Goal: Transaction & Acquisition: Purchase product/service

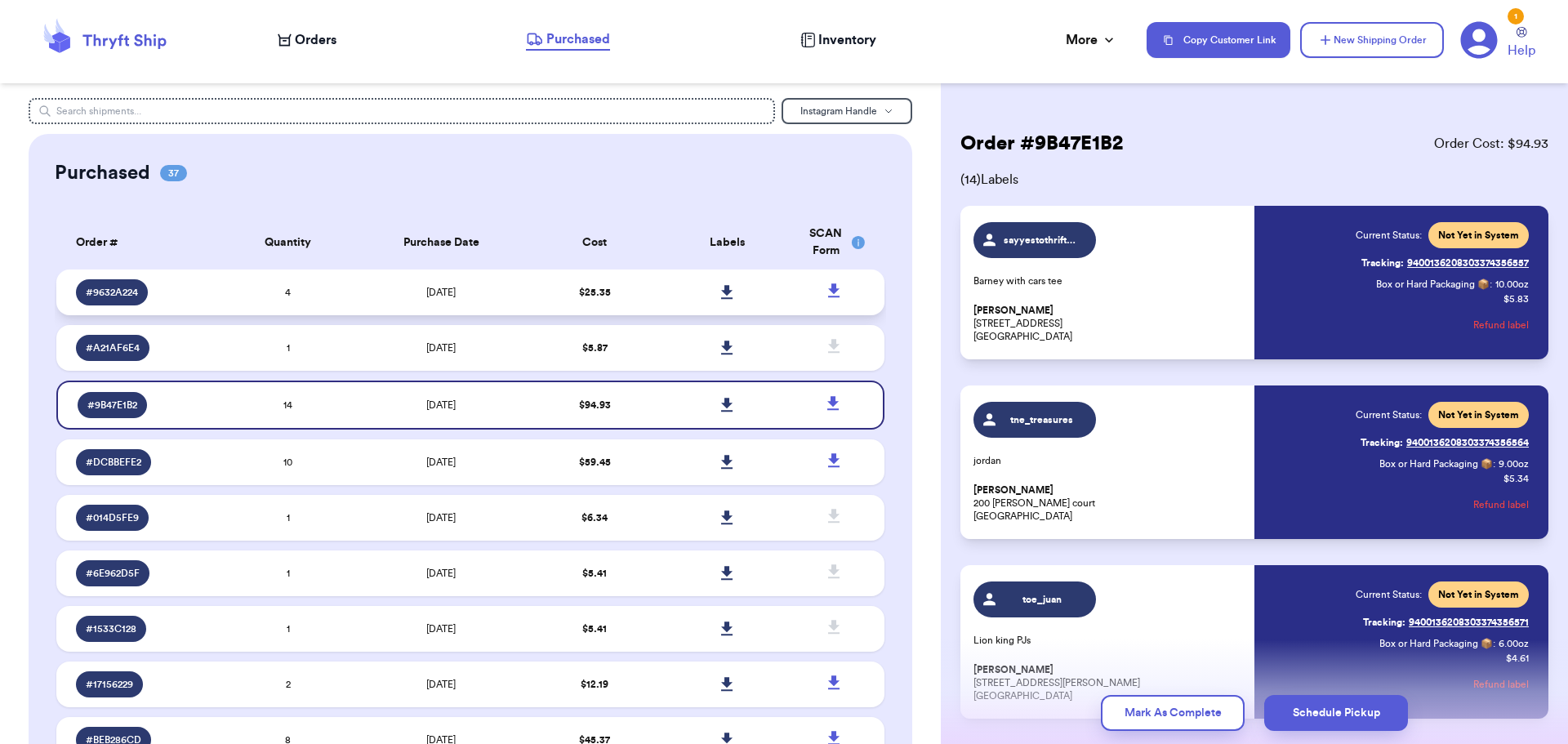
click at [661, 278] on td at bounding box center [727, 292] width 133 height 46
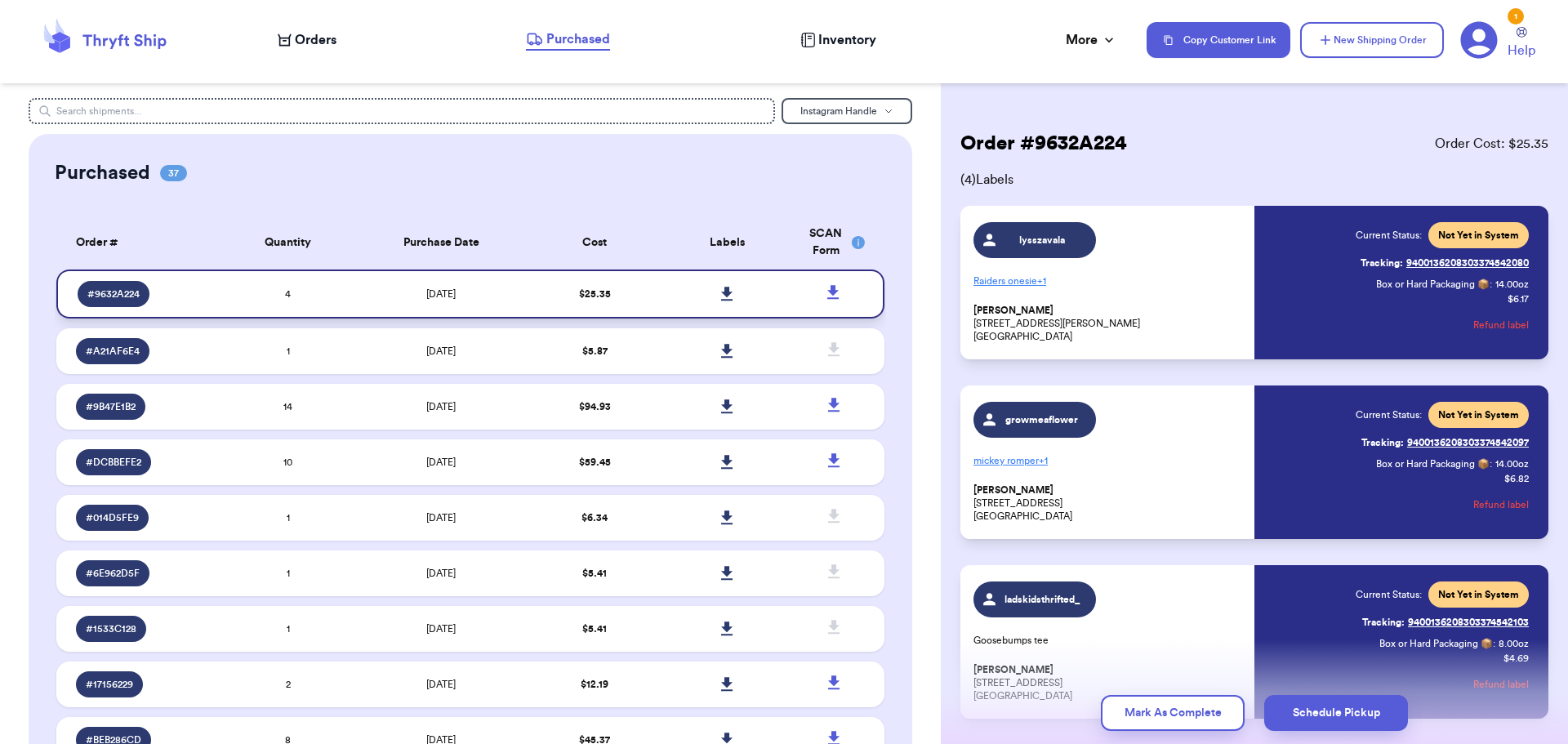
click at [721, 289] on icon at bounding box center [727, 294] width 12 height 15
click at [317, 33] on span "Orders" at bounding box center [316, 40] width 41 height 20
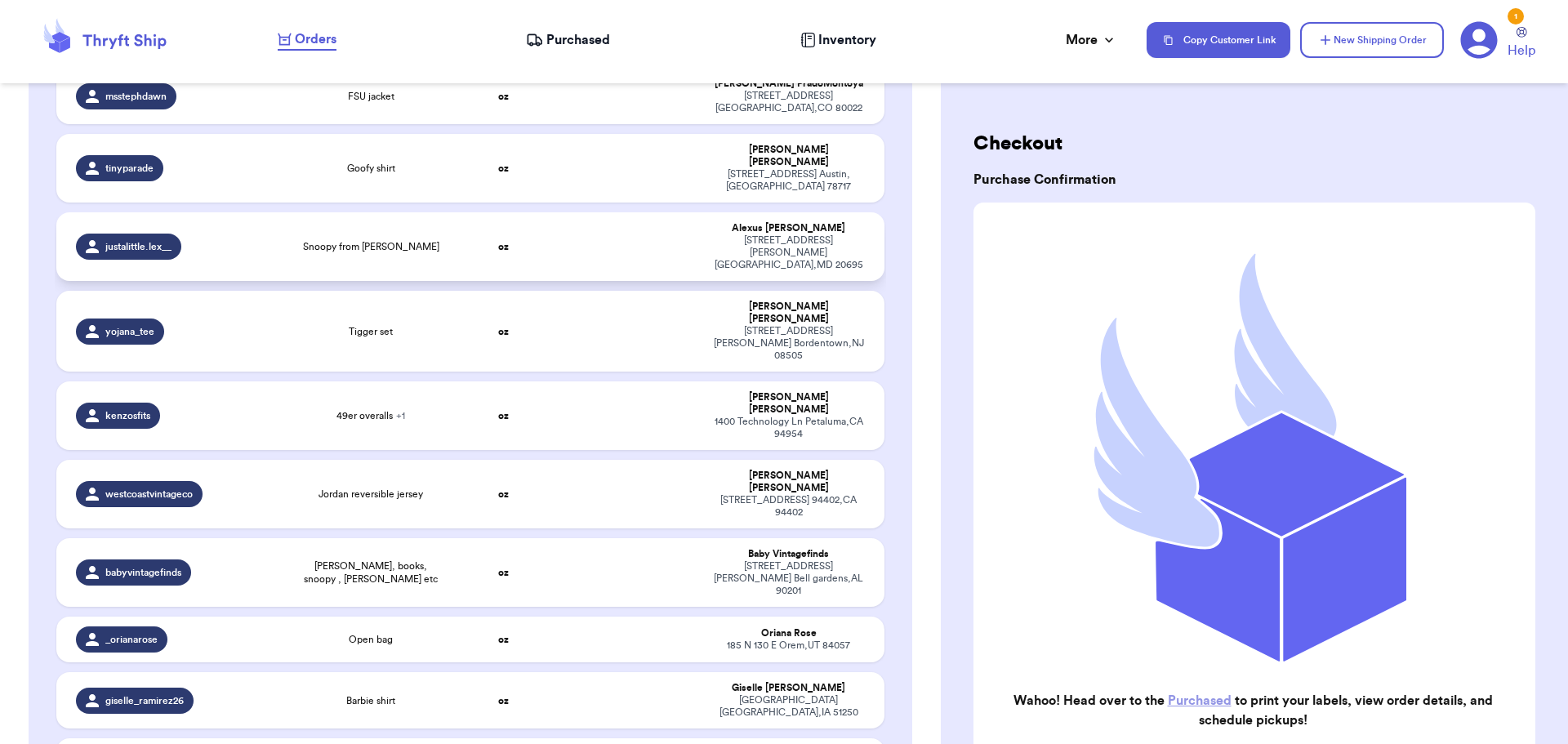
scroll to position [490, 0]
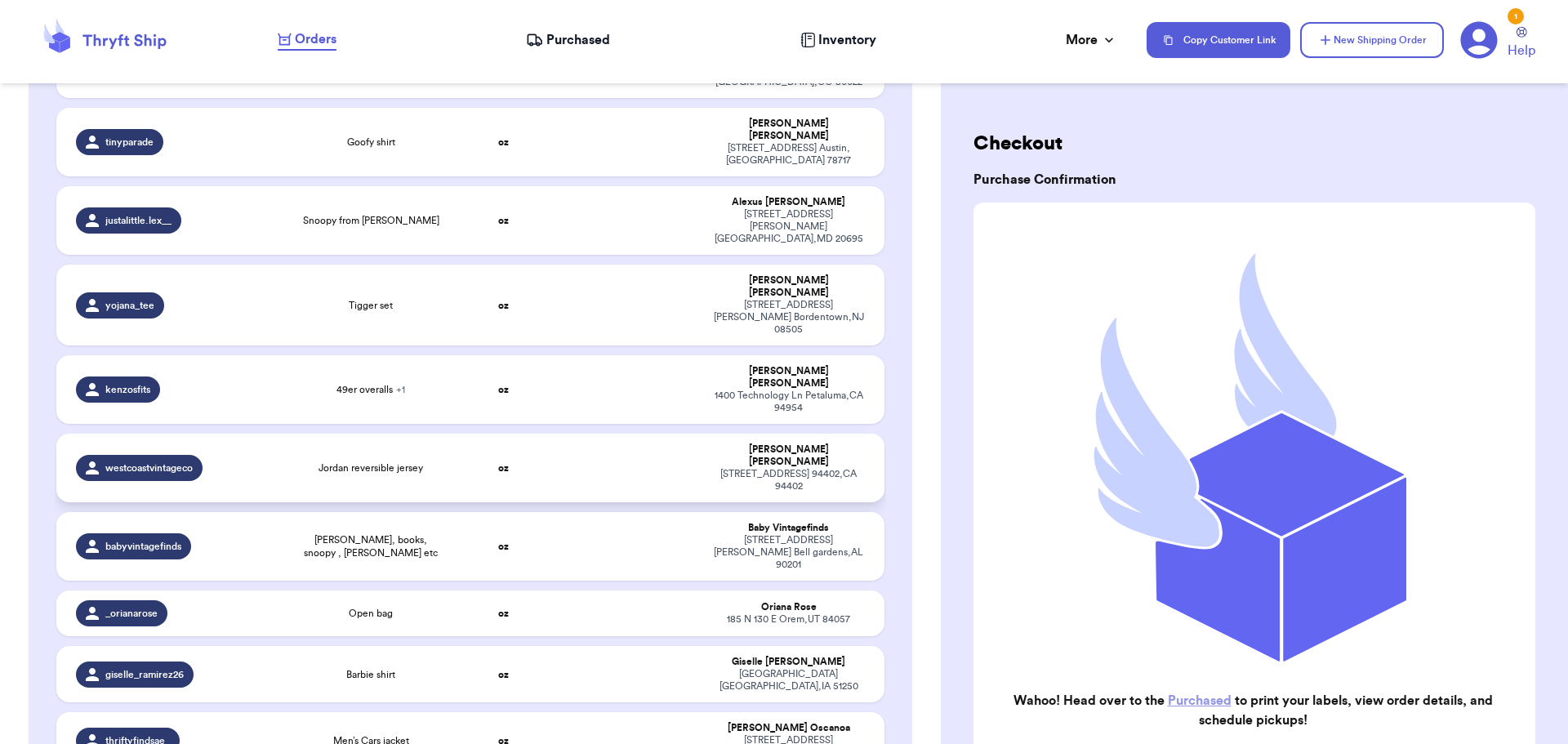
click at [432, 461] on div "Jordan reversible jersey" at bounding box center [371, 468] width 146 height 13
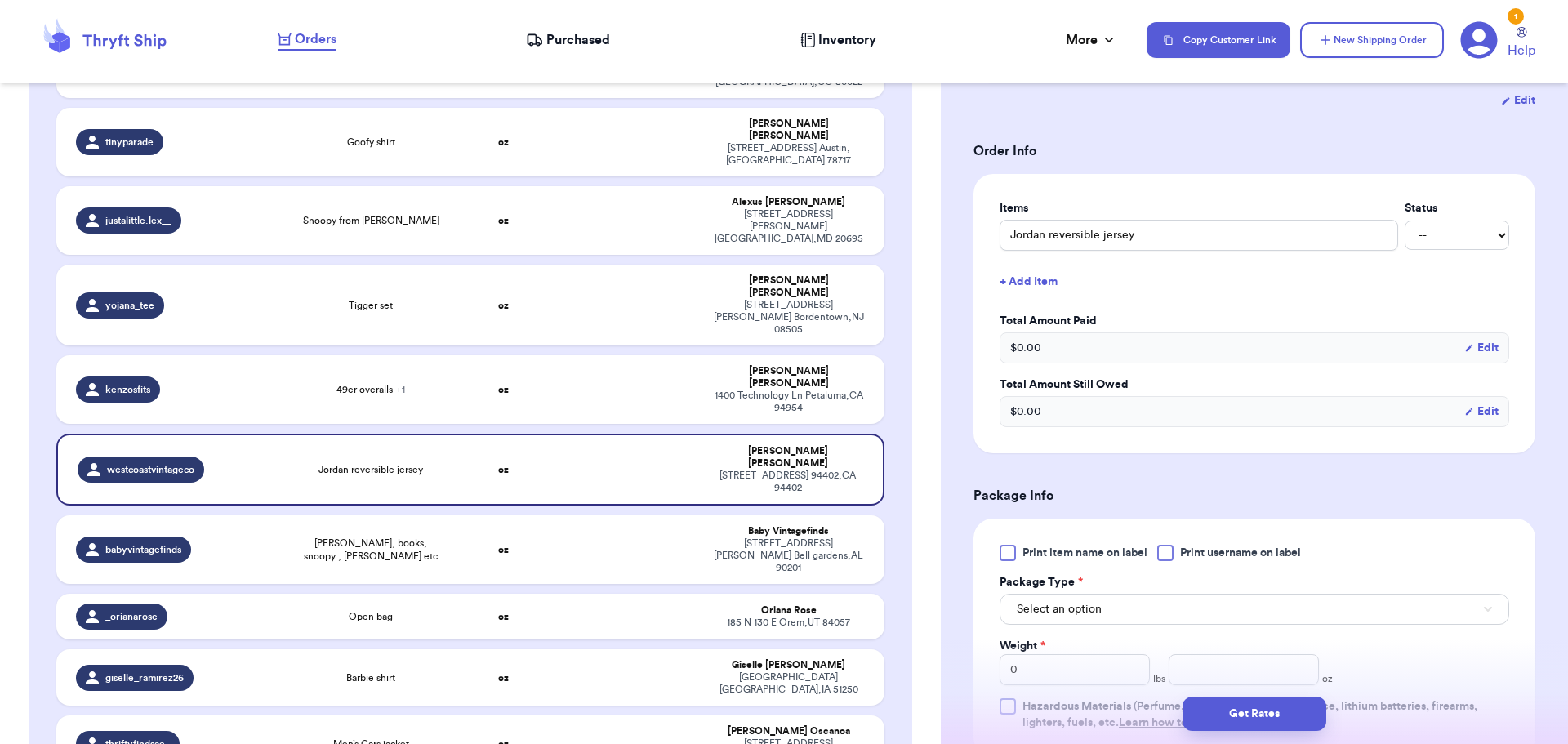
scroll to position [326, 0]
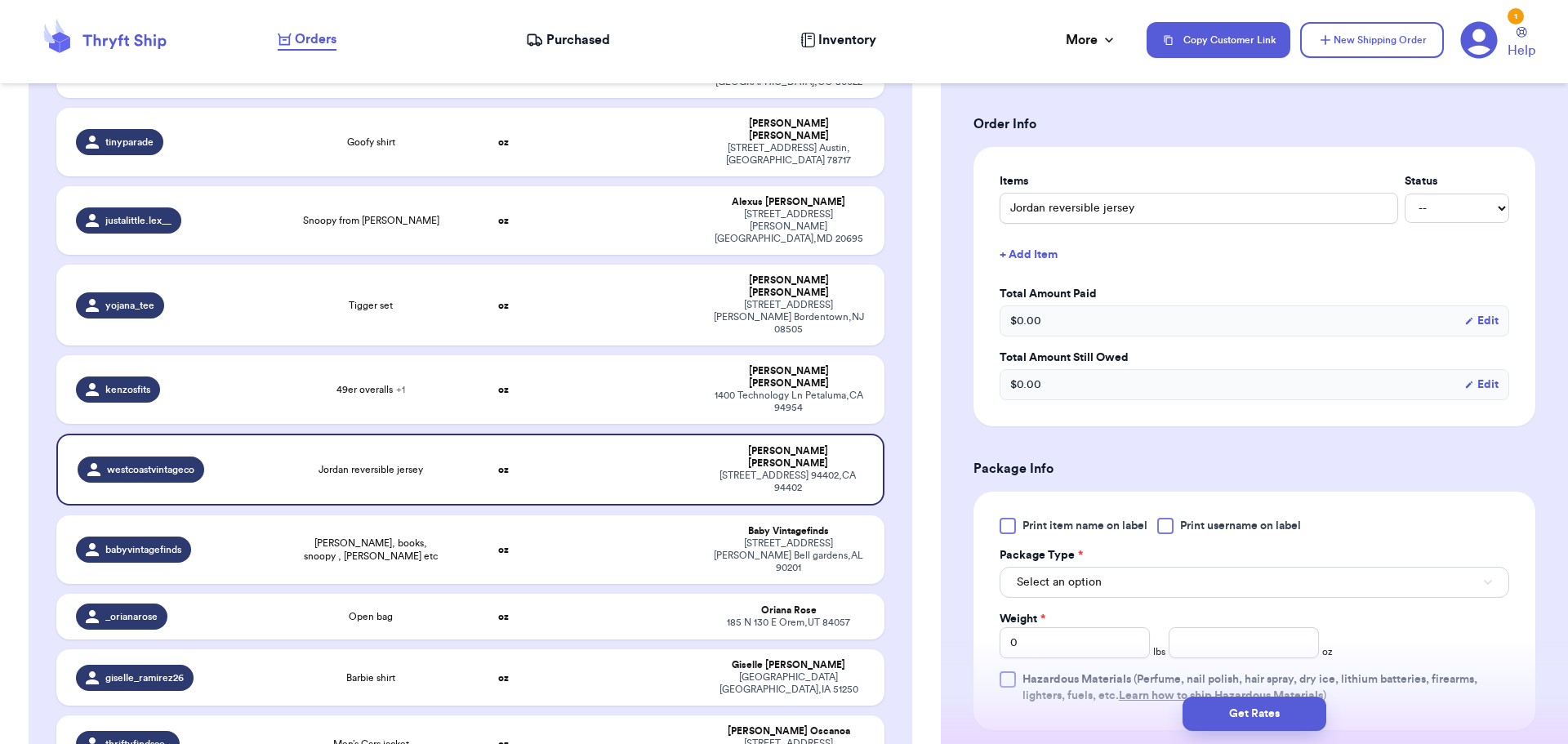
drag, startPoint x: 1168, startPoint y: 526, endPoint x: 1152, endPoint y: 552, distance: 30.5
click at [1167, 525] on div at bounding box center [1166, 526] width 17 height 17
click at [0, 0] on input "Print username on label" at bounding box center [0, 0] width 0 height 0
click at [1144, 588] on button "Select an option" at bounding box center [1254, 582] width 510 height 31
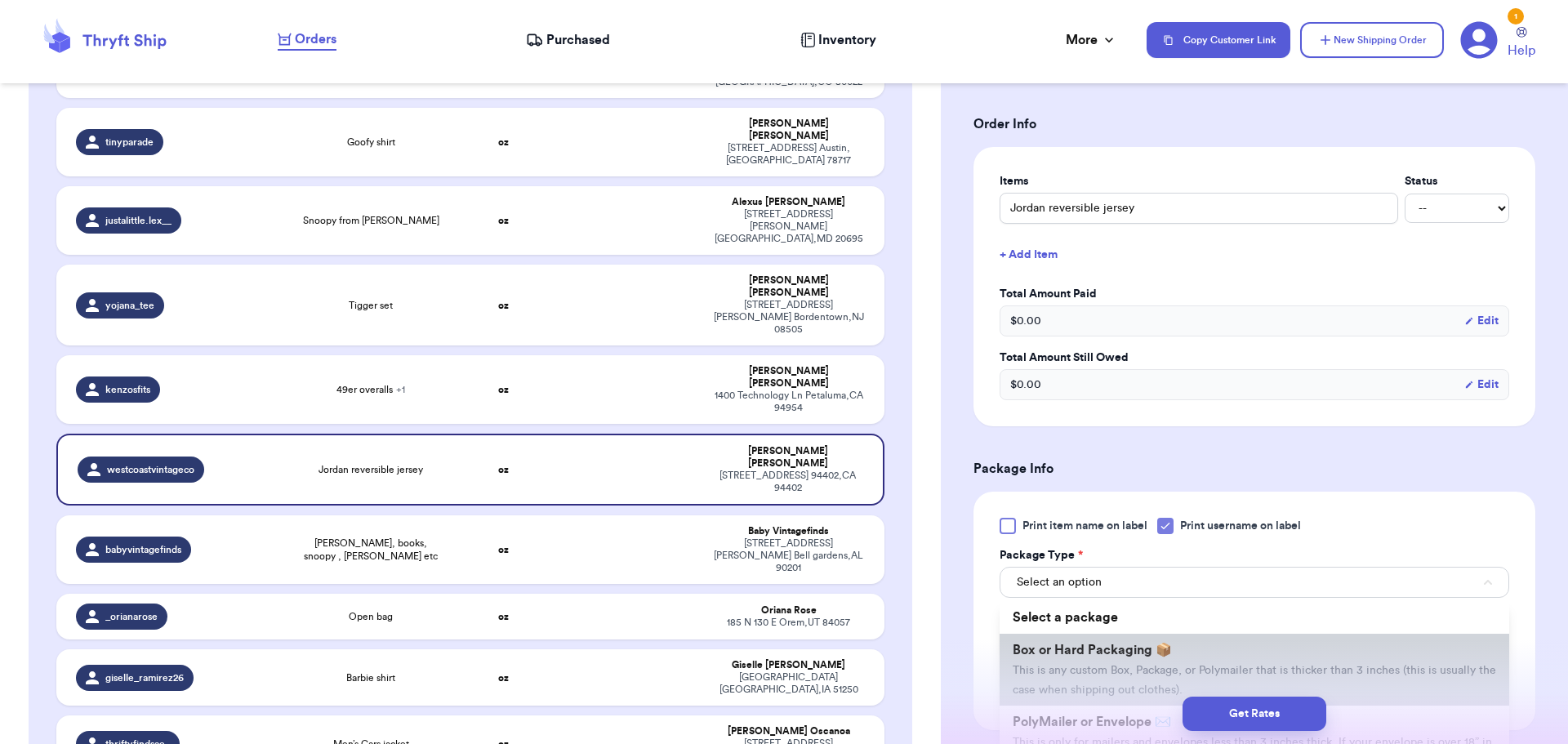
click at [1138, 642] on li "Box or Hard Packaging 📦 This is any custom Box, Package, or Polymailer that is …" at bounding box center [1254, 669] width 510 height 72
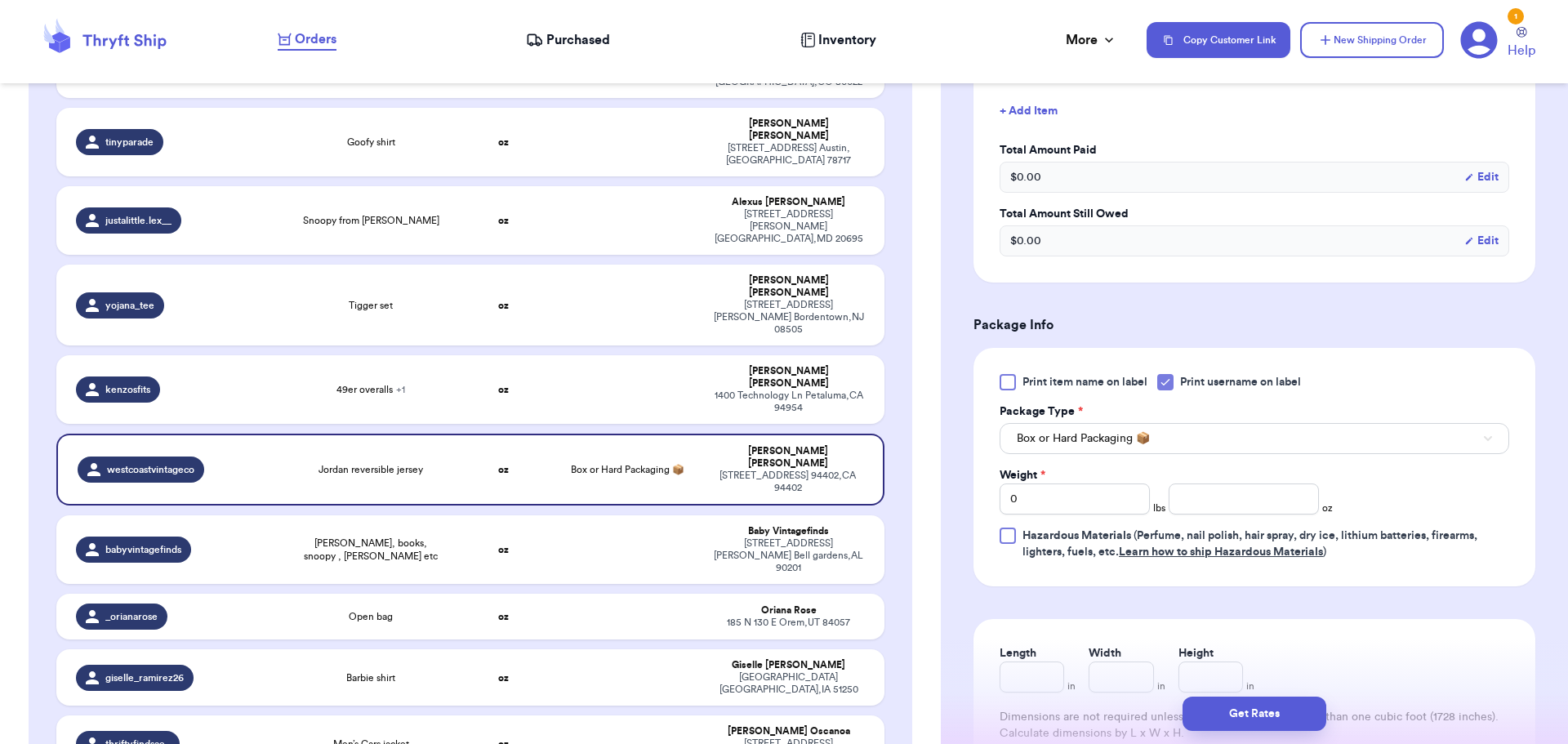
scroll to position [490, 0]
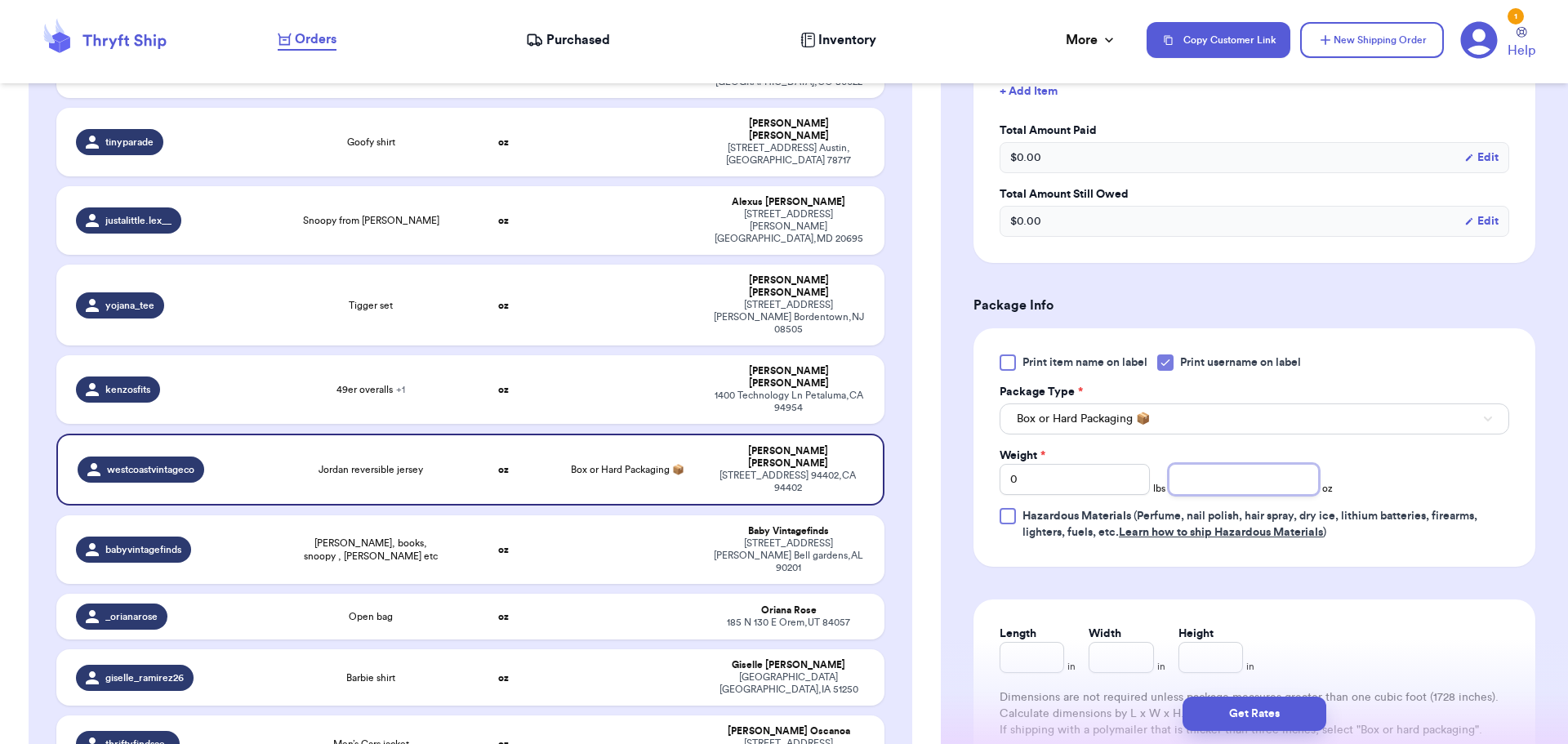
click at [1236, 478] on input "number" at bounding box center [1243, 479] width 150 height 31
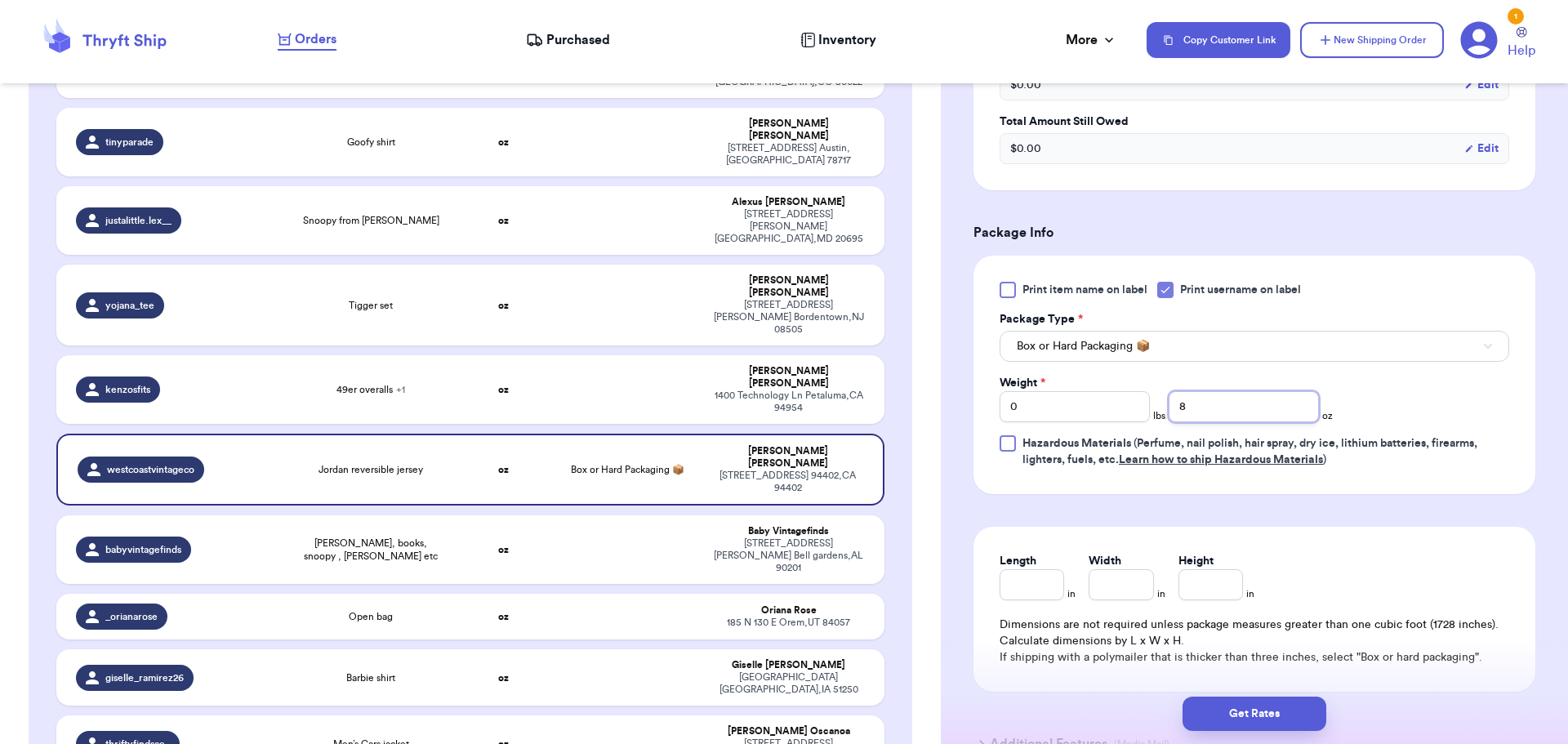
scroll to position [709, 0]
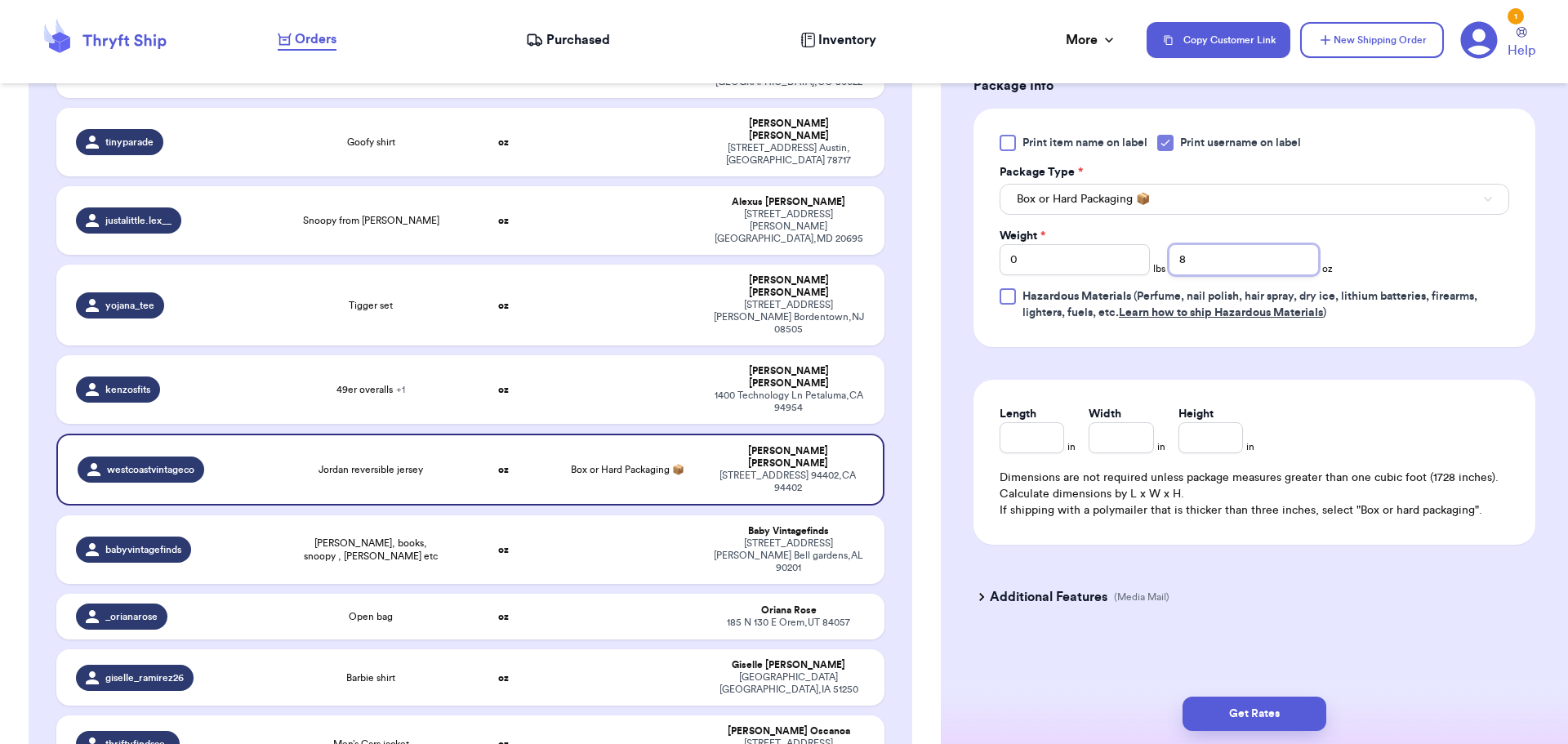
type input "8"
click at [1218, 437] on input "Height" at bounding box center [1211, 437] width 65 height 31
click at [1278, 727] on button "Get Rates" at bounding box center [1254, 713] width 143 height 34
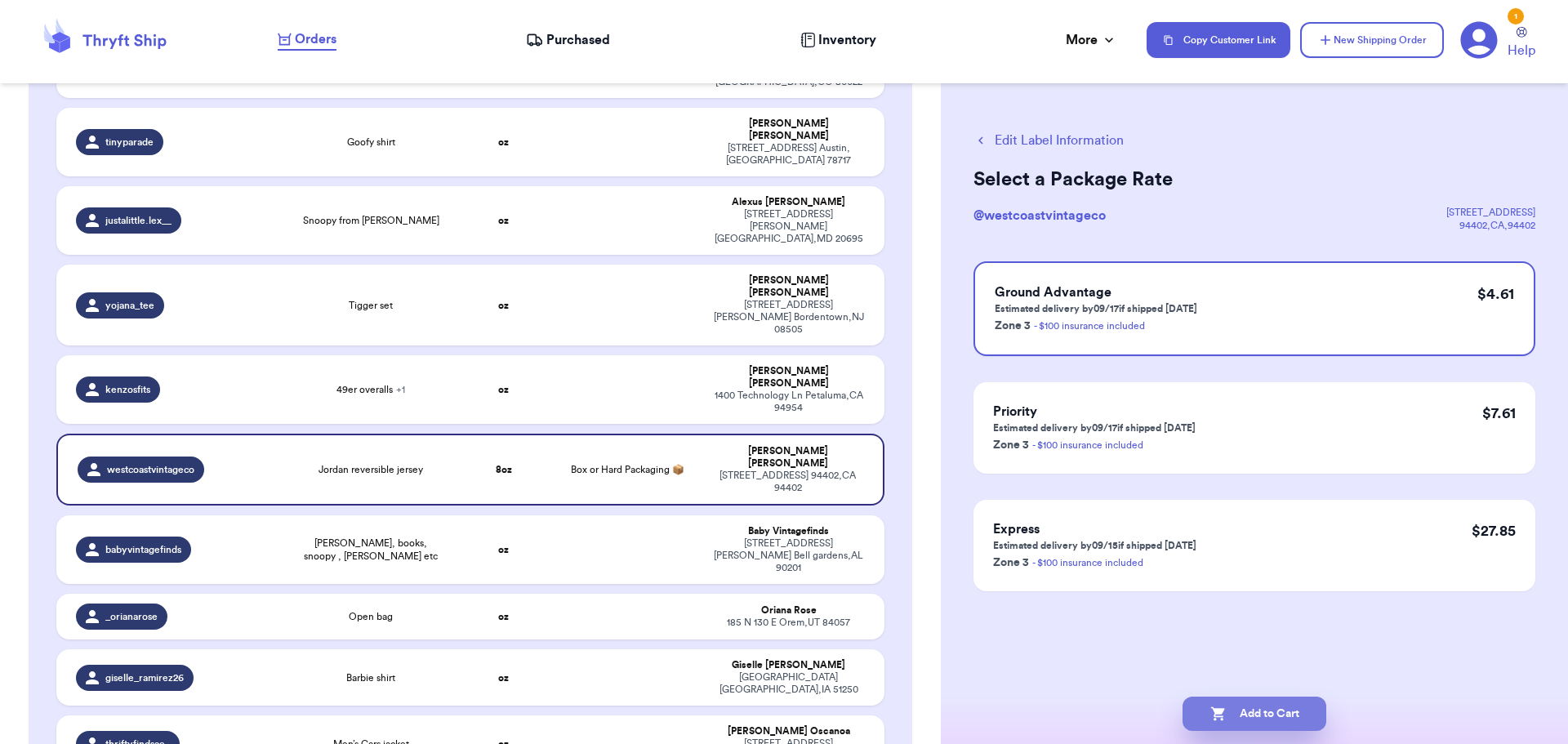
click at [1268, 709] on button "Add to Cart" at bounding box center [1254, 713] width 143 height 34
checkbox input "true"
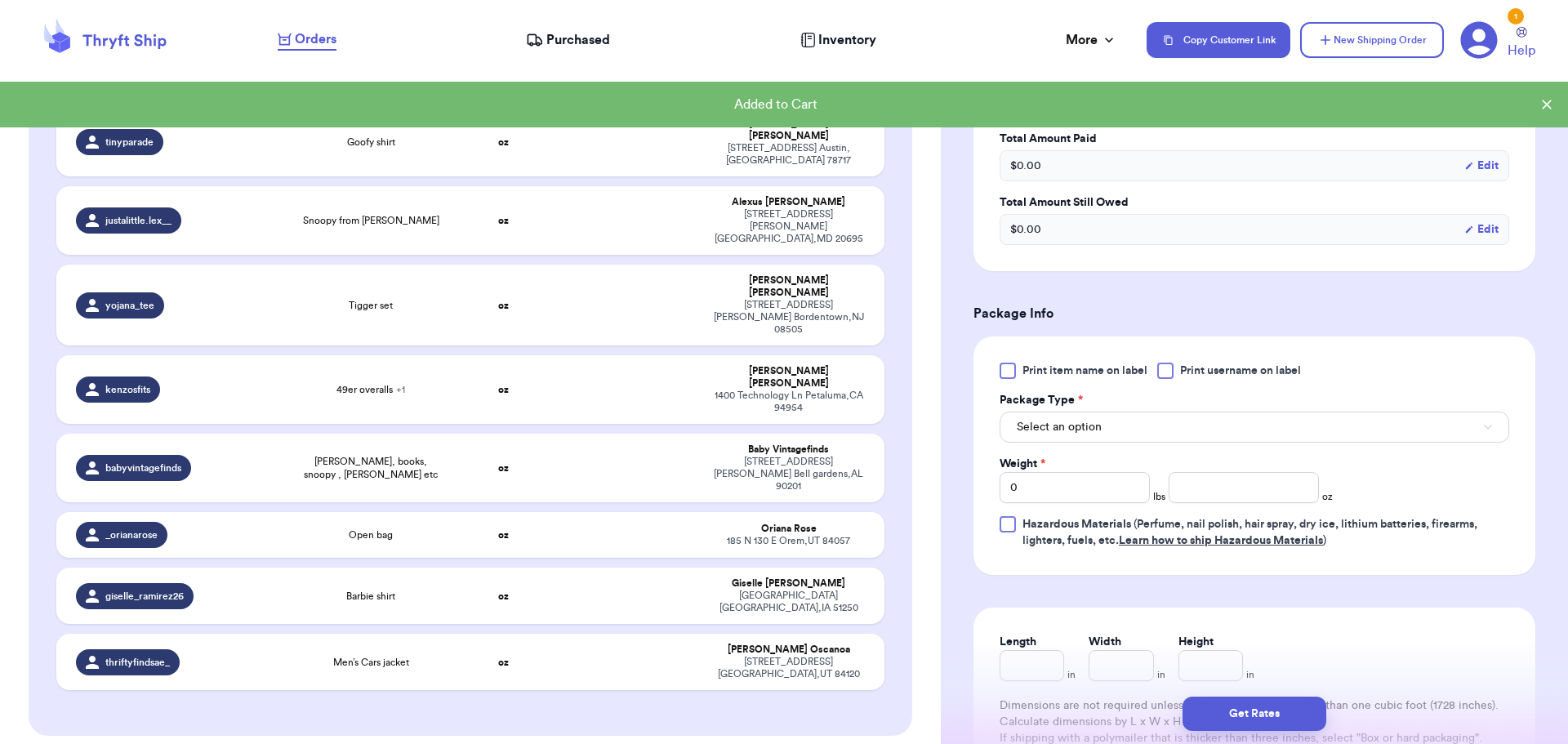
scroll to position [490, 0]
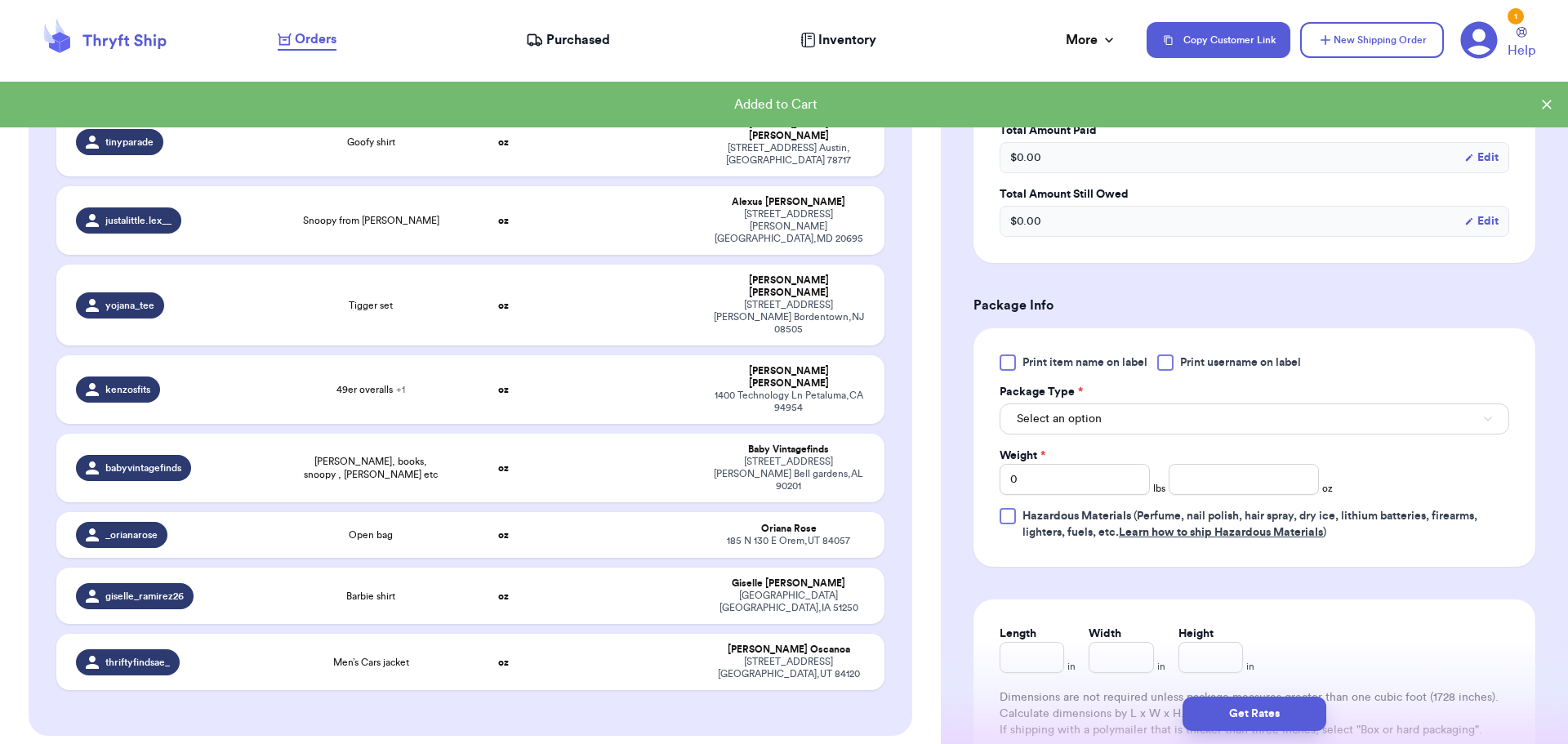
click at [1162, 358] on div at bounding box center [1166, 363] width 17 height 17
click at [0, 0] on input "Print username on label" at bounding box center [0, 0] width 0 height 0
click at [1129, 423] on button "Select an option" at bounding box center [1254, 418] width 510 height 31
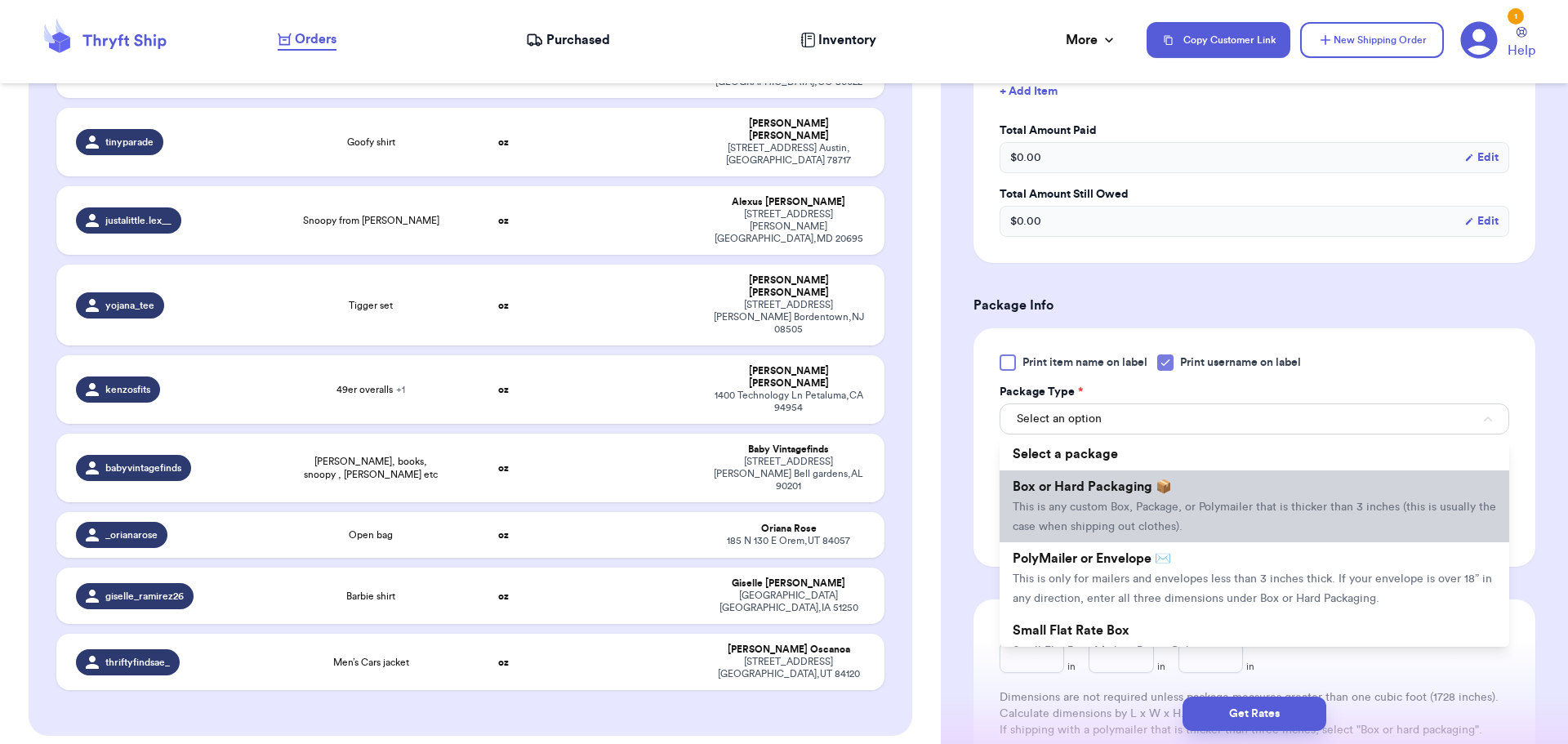
click at [1116, 492] on span "Box or Hard Packaging 📦" at bounding box center [1092, 486] width 159 height 13
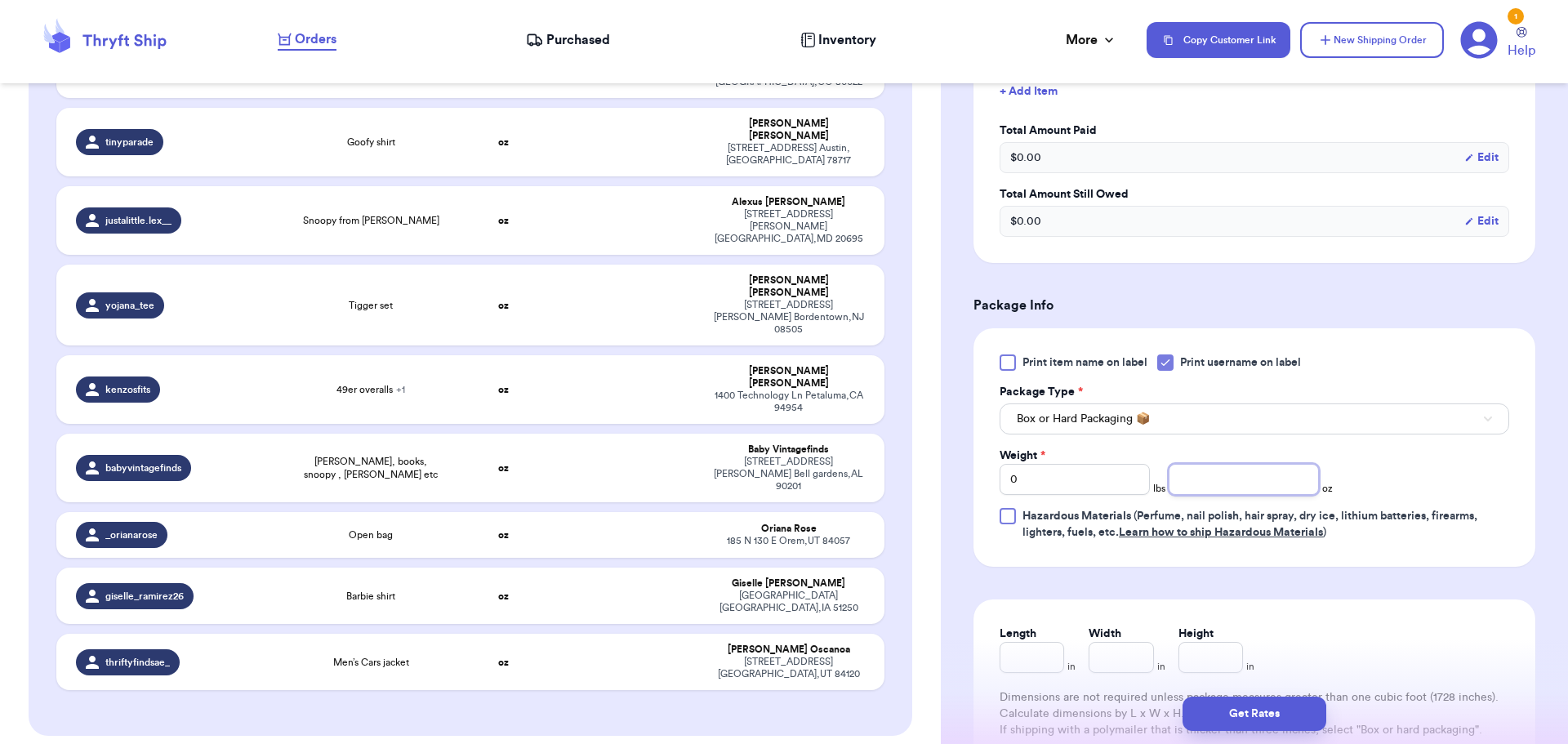
click at [1267, 477] on input "number" at bounding box center [1243, 479] width 150 height 31
type input "14"
click at [1267, 714] on button "Get Rates" at bounding box center [1254, 713] width 143 height 34
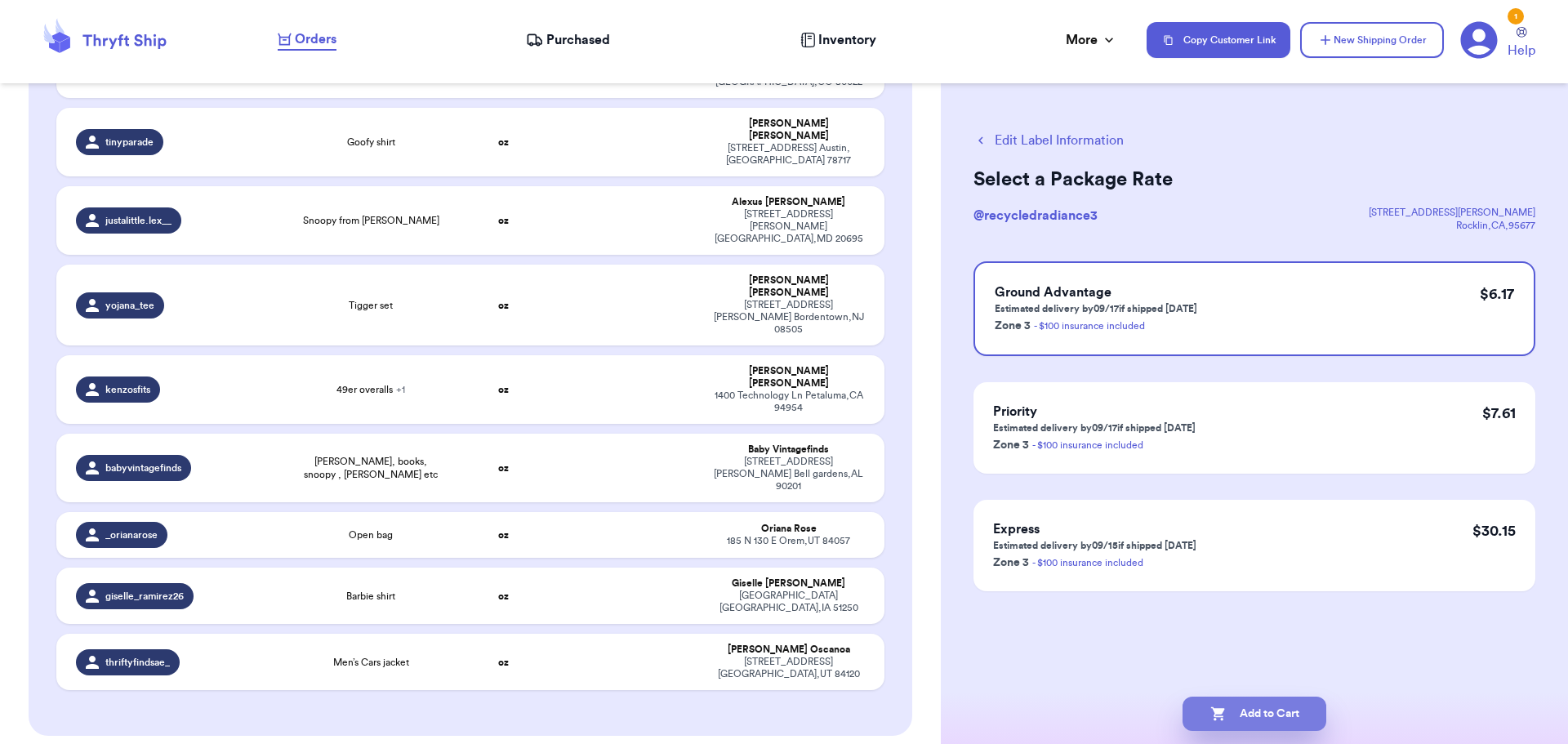
click at [1280, 705] on button "Add to Cart" at bounding box center [1254, 713] width 143 height 34
checkbox input "true"
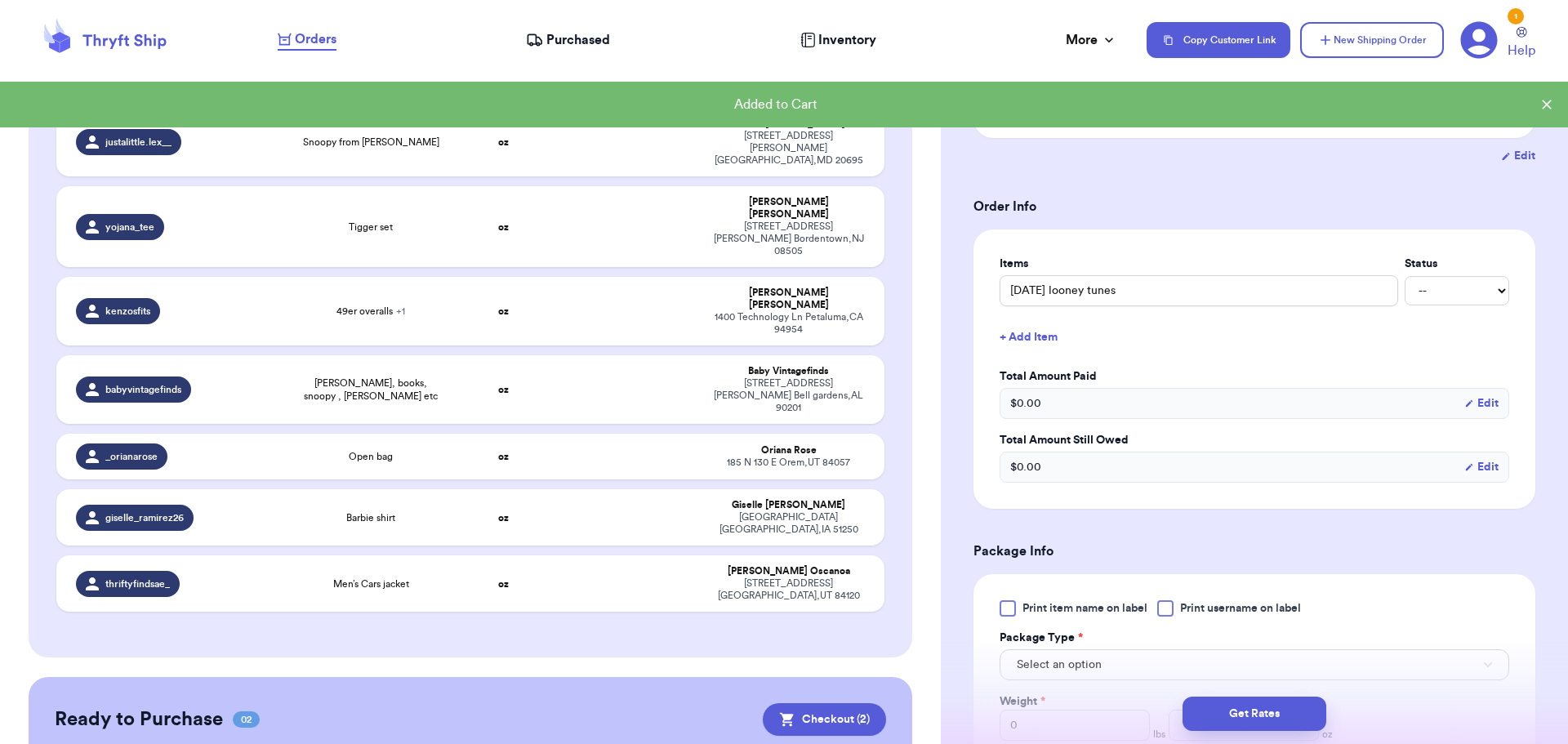
scroll to position [245, 0]
click at [1168, 600] on div at bounding box center [1166, 607] width 17 height 17
click at [0, 0] on input "Print username on label" at bounding box center [0, 0] width 0 height 0
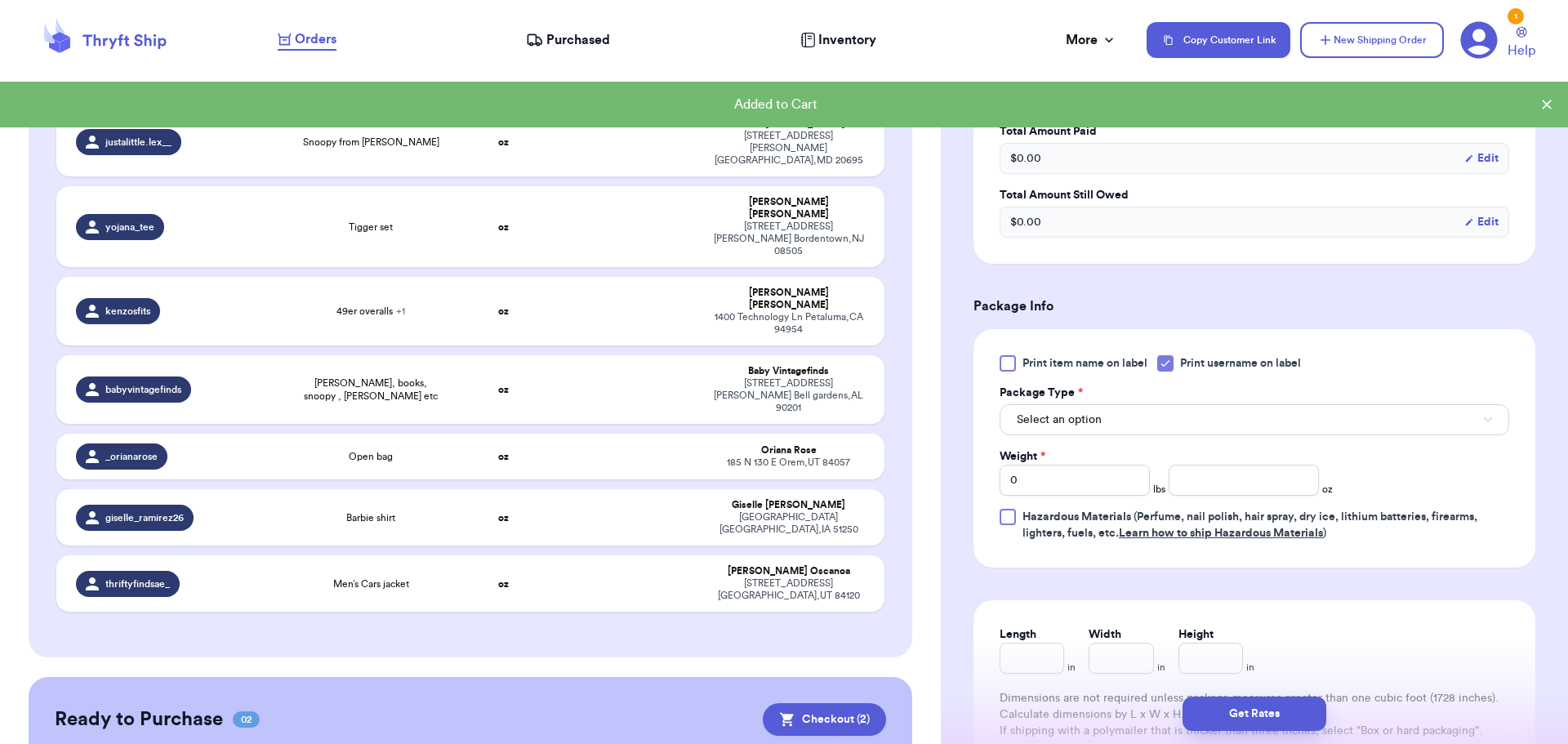
scroll to position [490, 0]
click at [1090, 431] on button "Select an option" at bounding box center [1254, 418] width 510 height 31
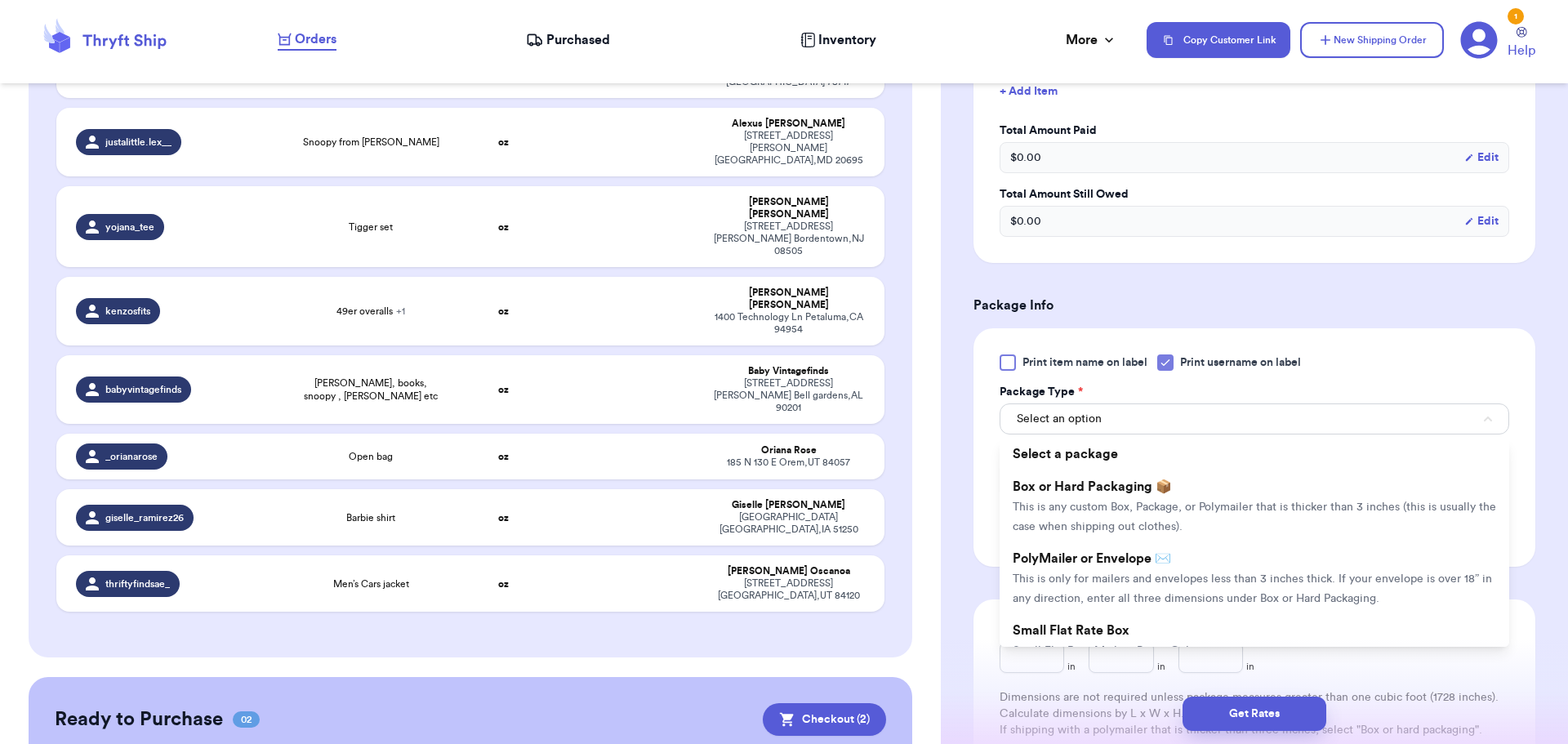
drag, startPoint x: 1084, startPoint y: 493, endPoint x: 1138, endPoint y: 491, distance: 54.0
click at [1082, 492] on li "Box or Hard Packaging 📦 This is any custom Box, Package, or Polymailer that is …" at bounding box center [1254, 506] width 510 height 72
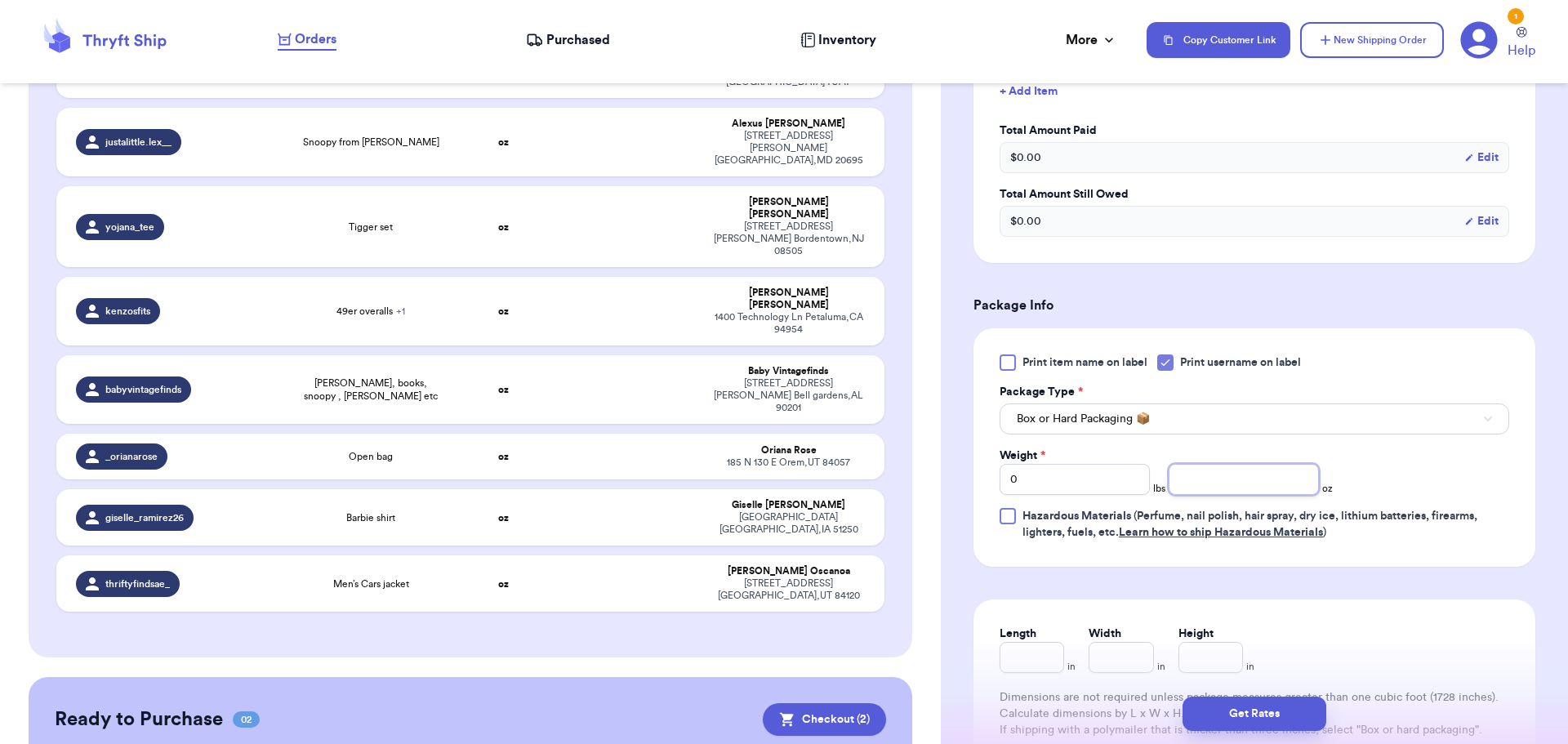
click at [1257, 484] on input "number" at bounding box center [1243, 479] width 150 height 31
type input "15"
click at [1273, 708] on button "Get Rates" at bounding box center [1254, 713] width 143 height 34
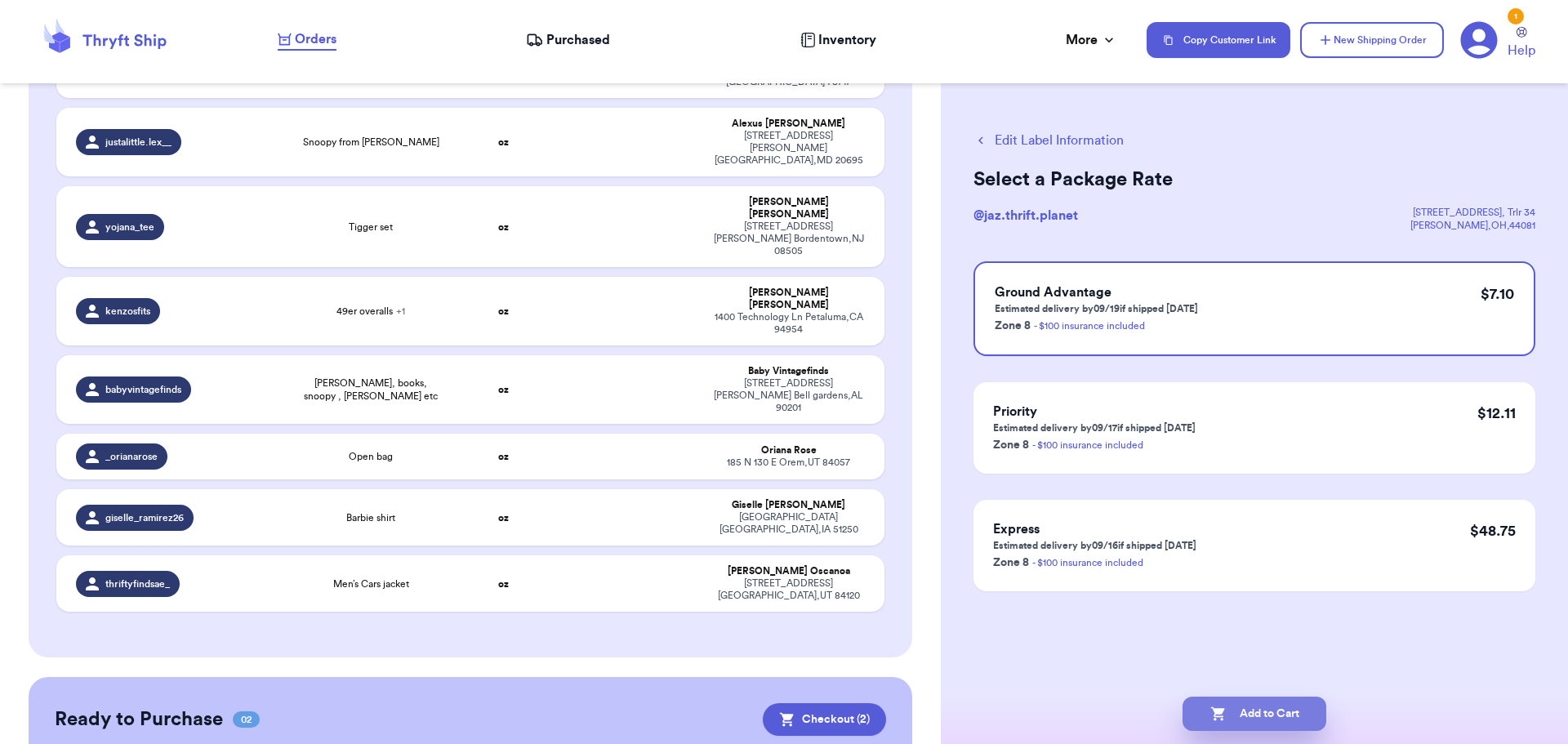
click at [1288, 708] on button "Add to Cart" at bounding box center [1254, 713] width 143 height 34
checkbox input "true"
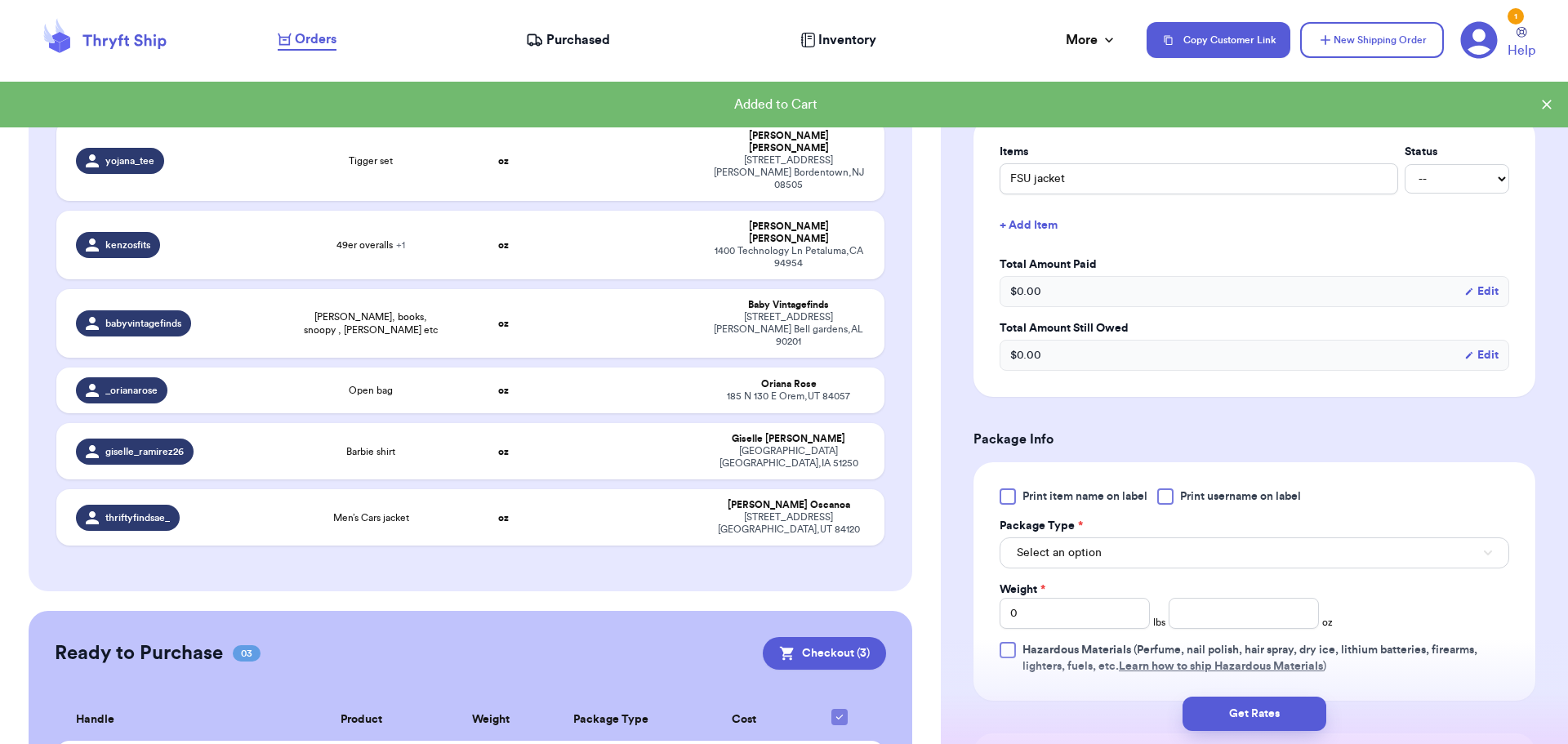
scroll to position [490, 0]
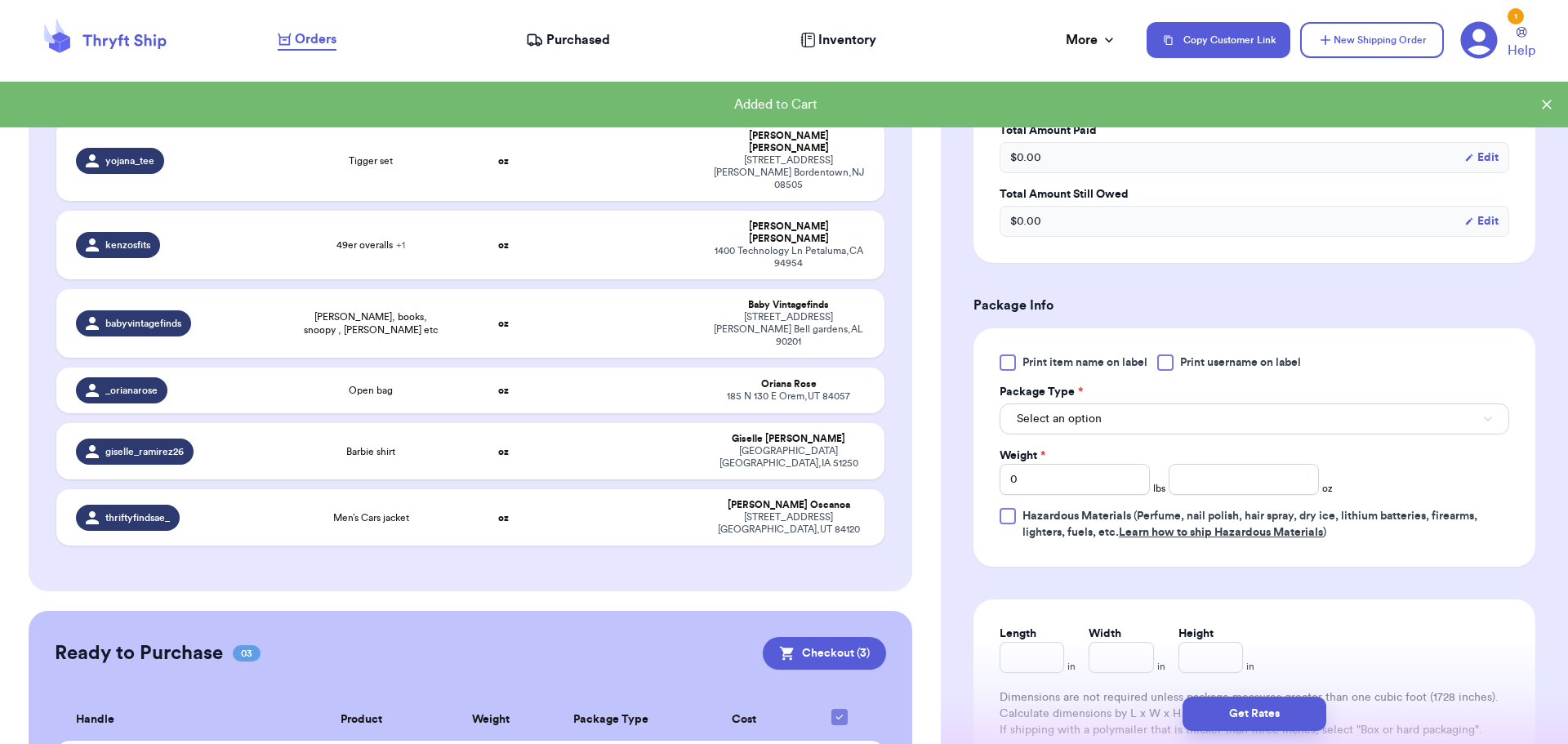
click at [1169, 363] on div at bounding box center [1166, 363] width 17 height 17
click at [0, 0] on input "Print username on label" at bounding box center [0, 0] width 0 height 0
drag, startPoint x: 1131, startPoint y: 420, endPoint x: 1127, endPoint y: 430, distance: 10.8
click at [1131, 421] on button "Select an option" at bounding box center [1254, 418] width 510 height 31
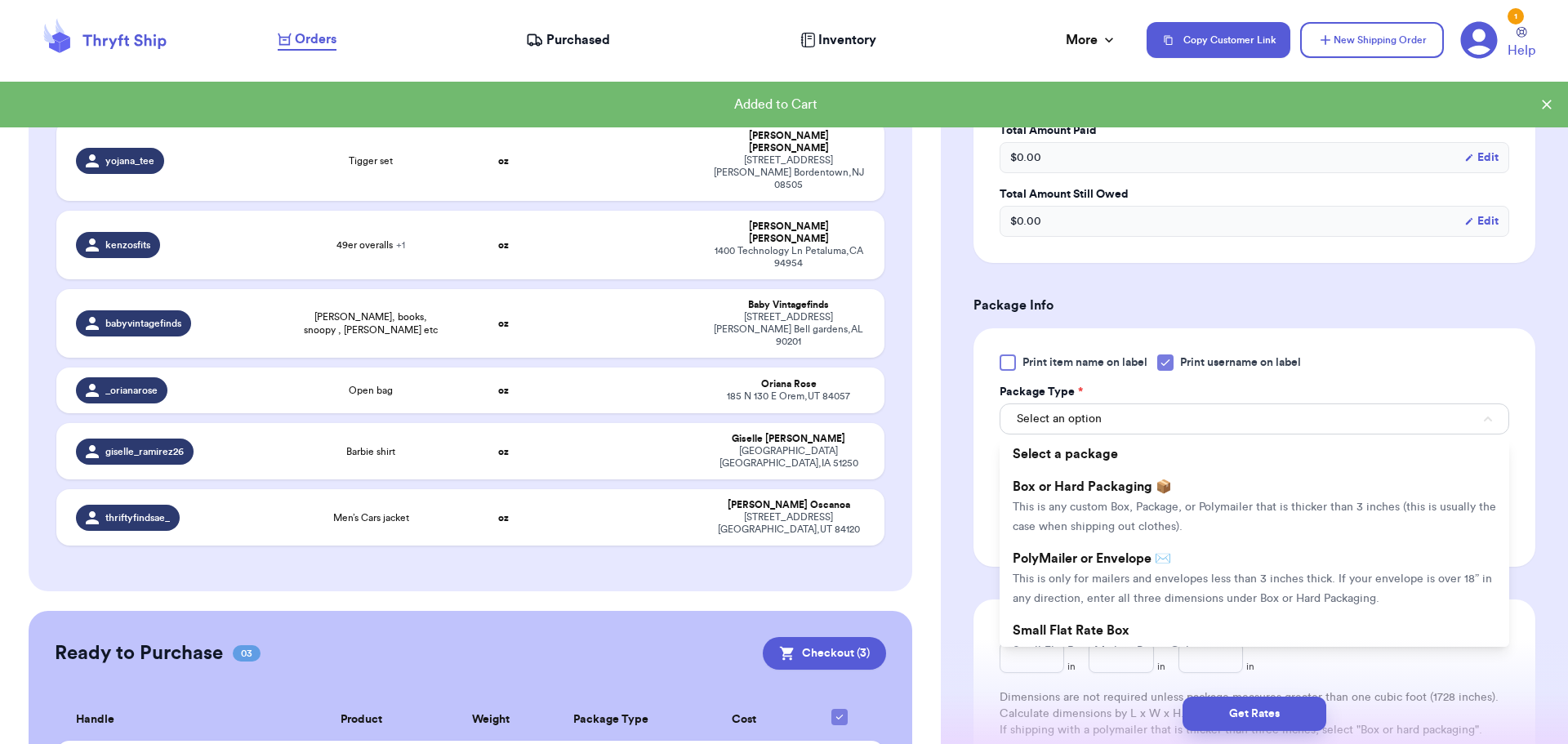
click at [1127, 496] on li "Box or Hard Packaging 📦 This is any custom Box, Package, or Polymailer that is …" at bounding box center [1254, 506] width 510 height 72
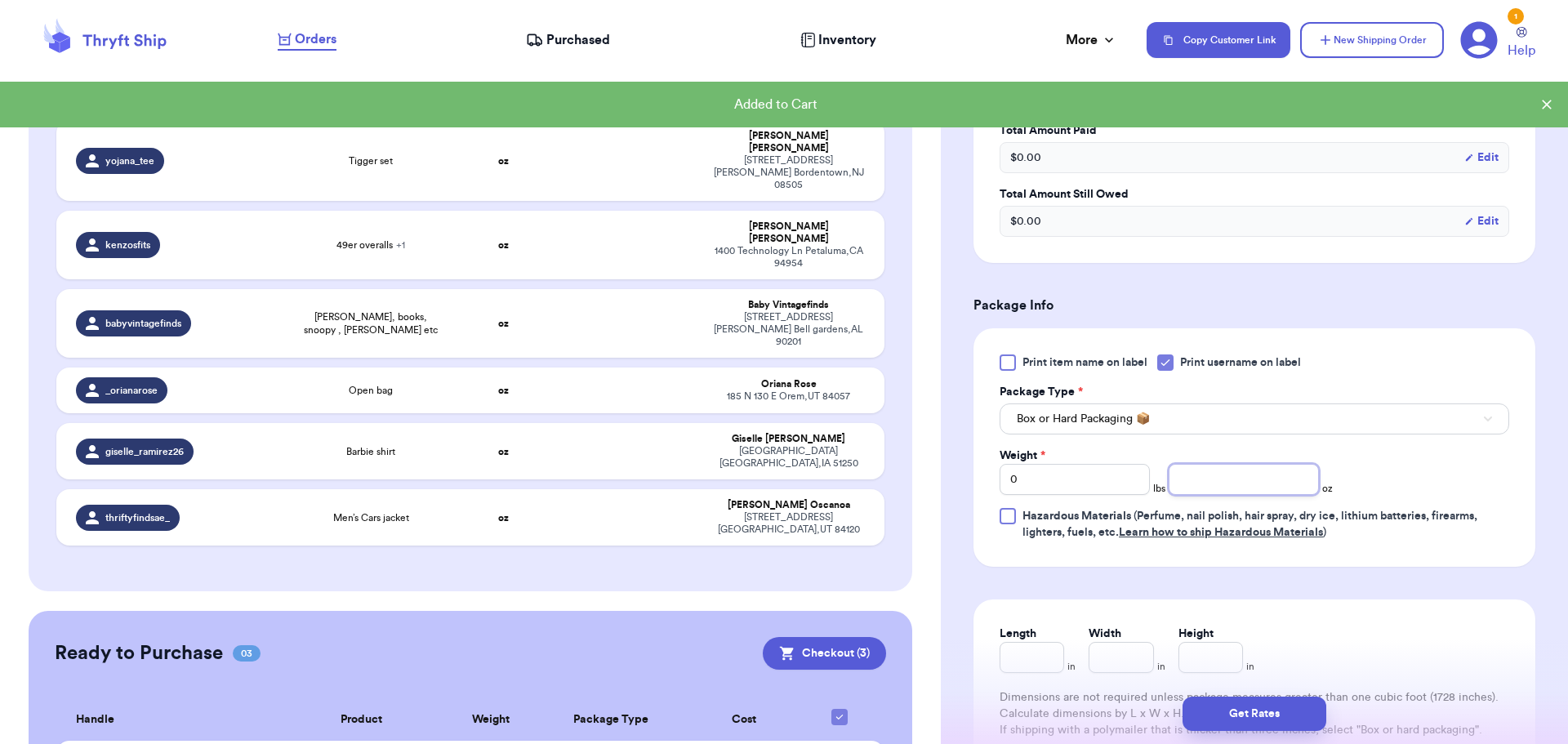
click at [1214, 489] on input "number" at bounding box center [1243, 479] width 150 height 31
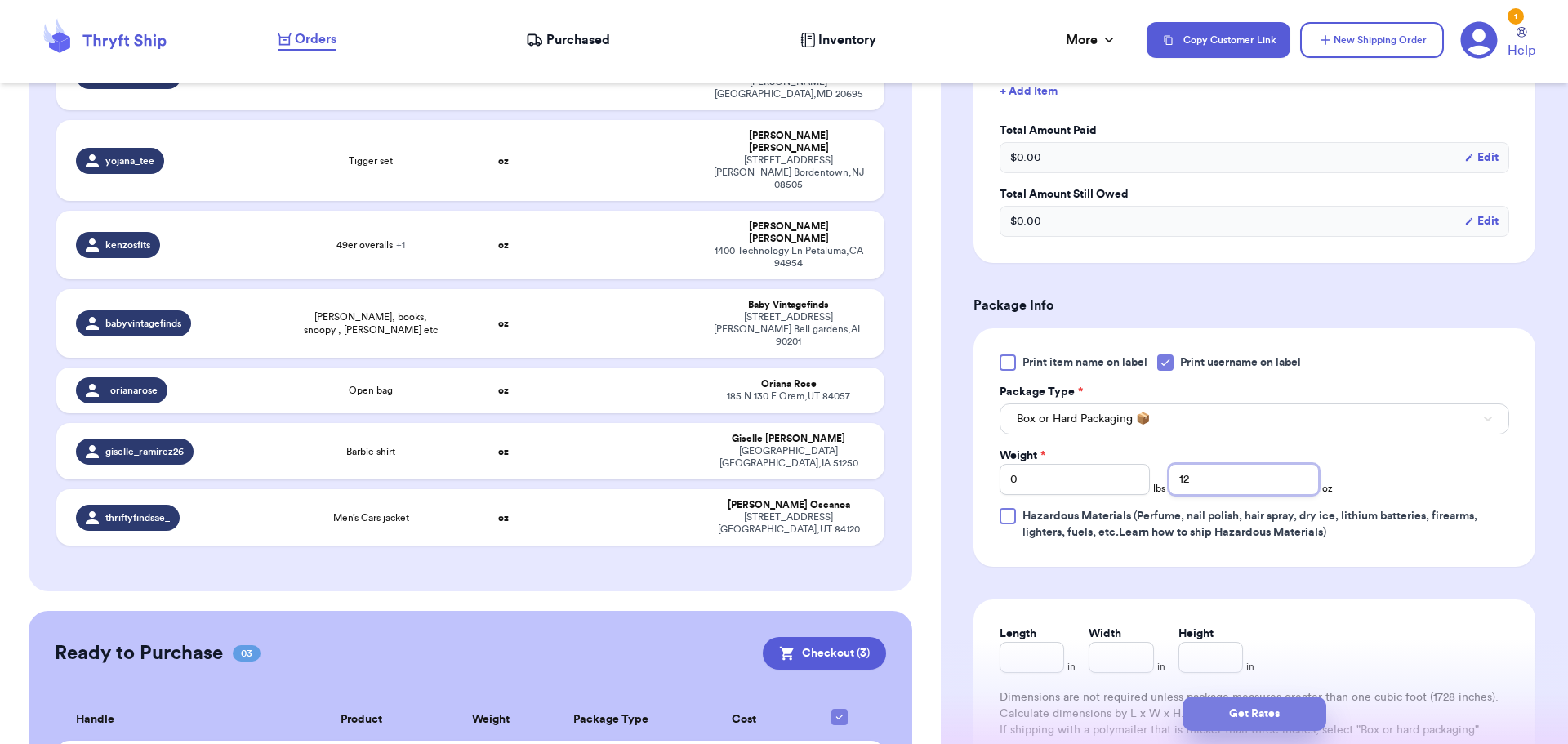
type input "12"
click at [1256, 721] on button "Get Rates" at bounding box center [1254, 713] width 143 height 34
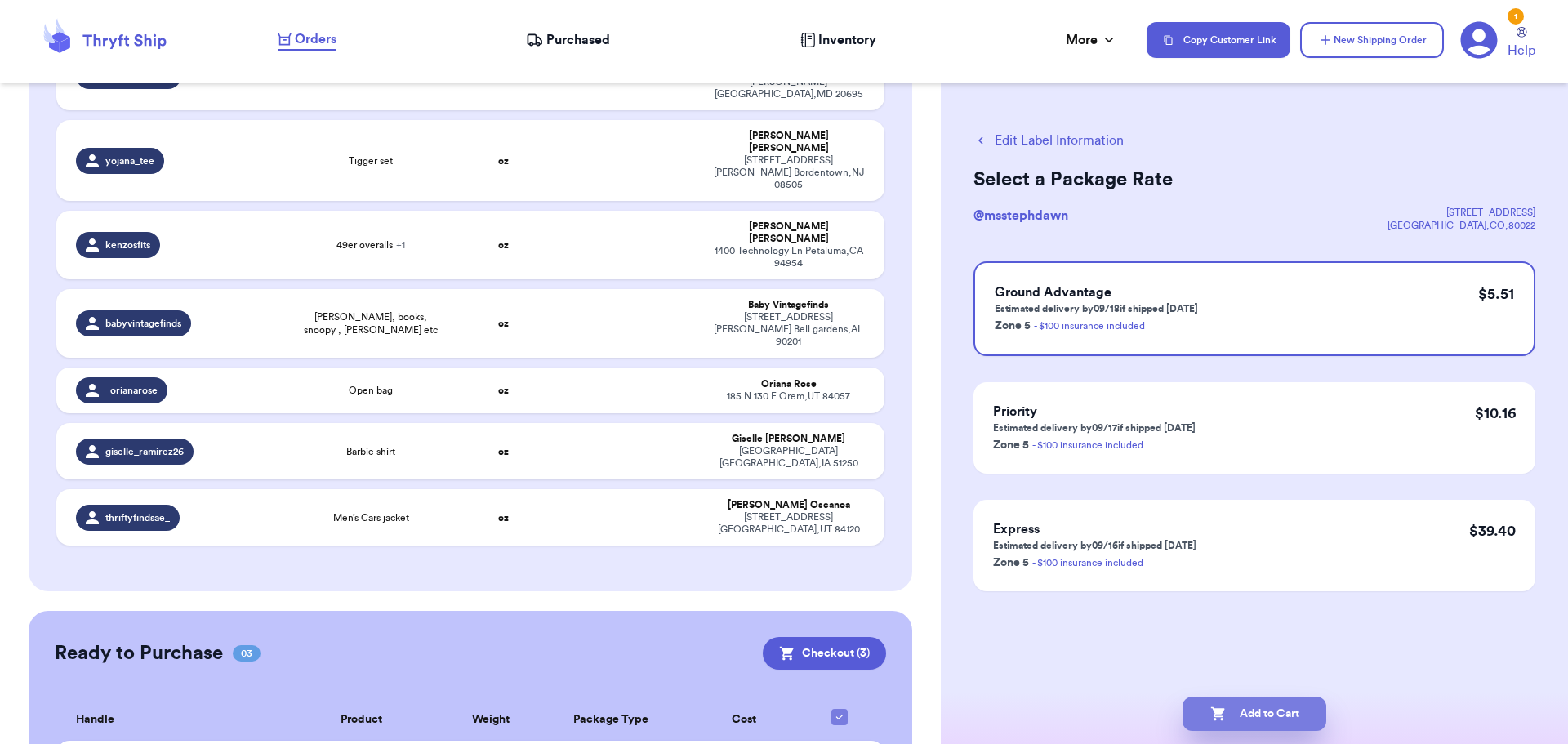
click at [1248, 703] on button "Add to Cart" at bounding box center [1254, 713] width 143 height 34
checkbox input "true"
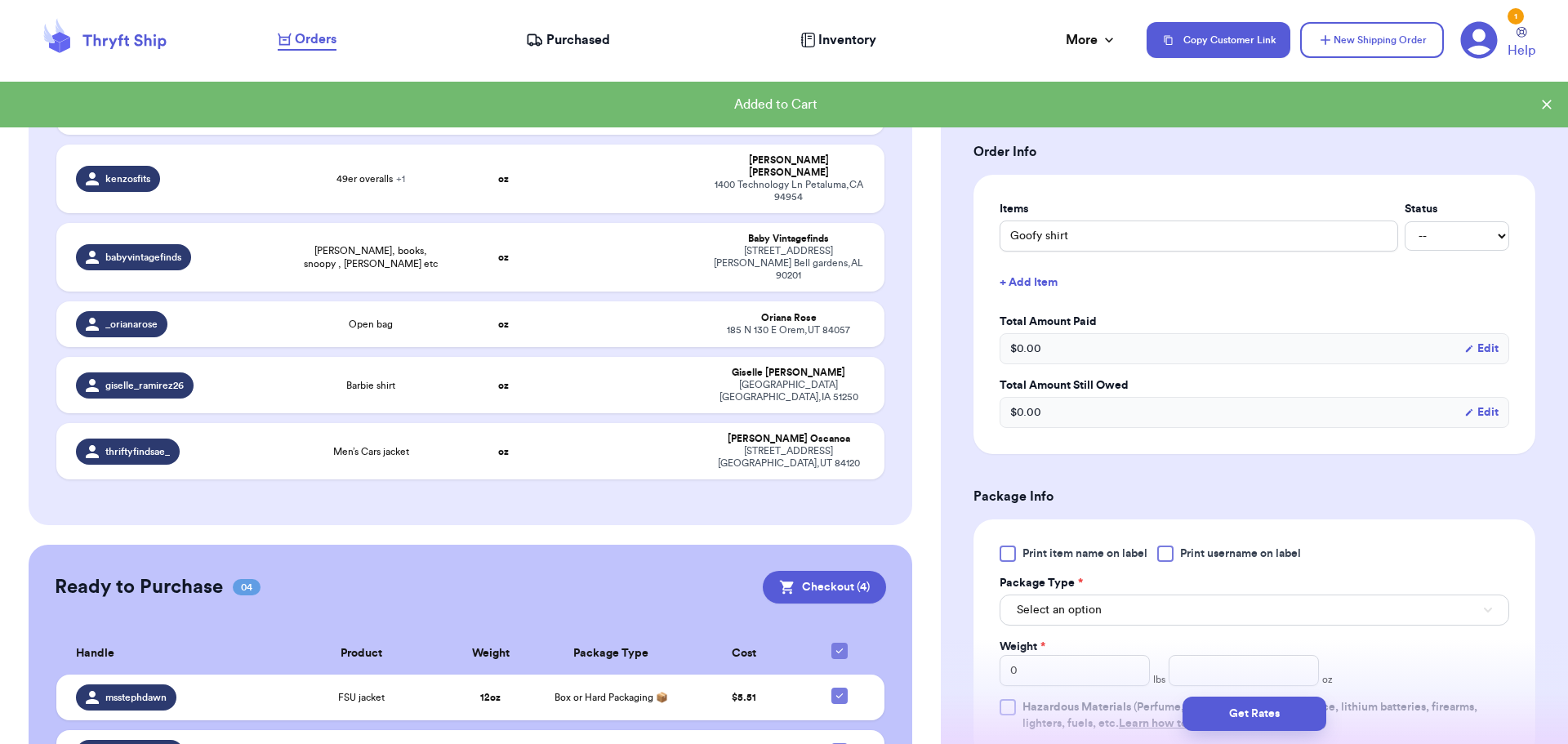
scroll to position [326, 0]
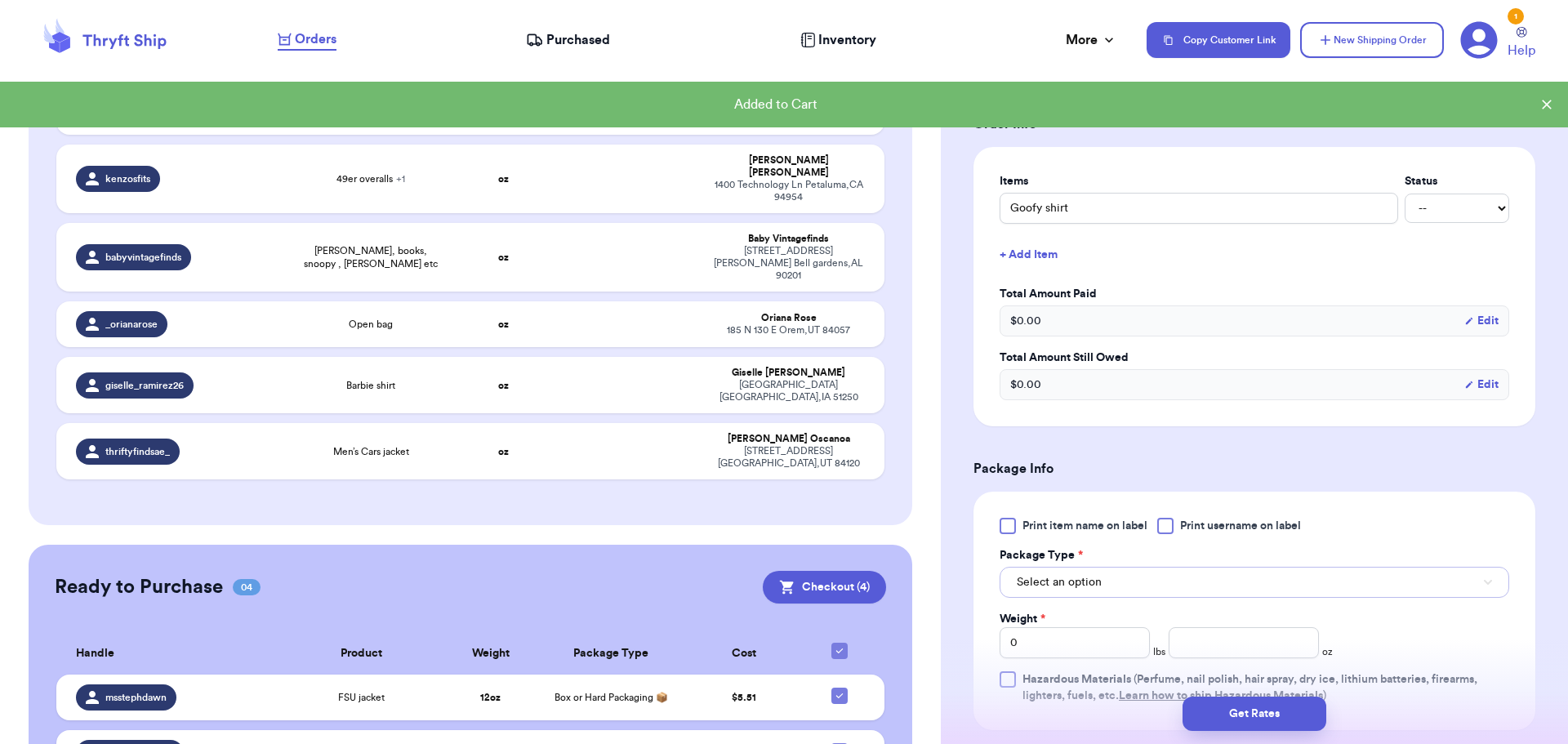
click at [1061, 587] on span "Select an option" at bounding box center [1059, 582] width 85 height 17
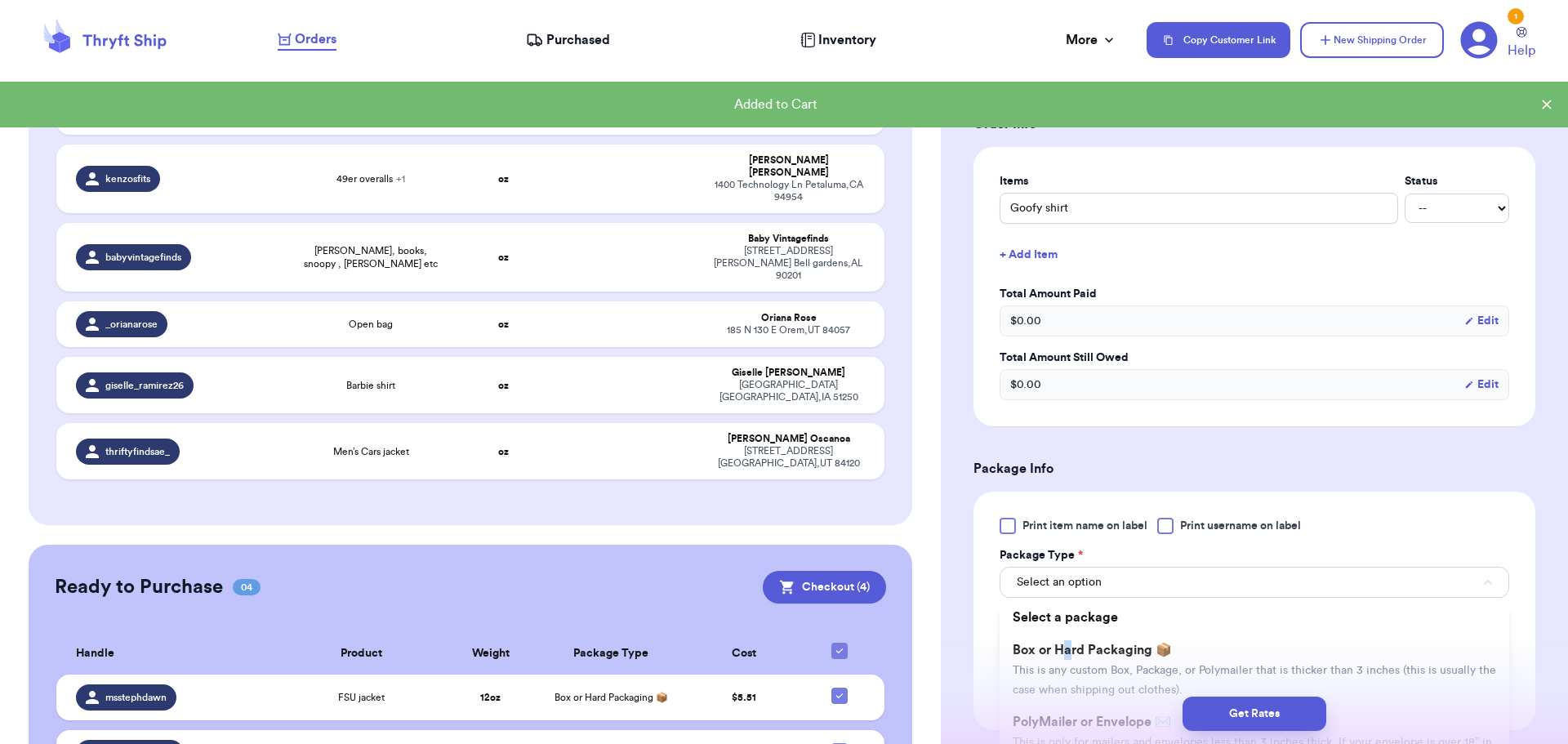
click at [1070, 655] on span "Box or Hard Packaging 📦" at bounding box center [1092, 650] width 159 height 13
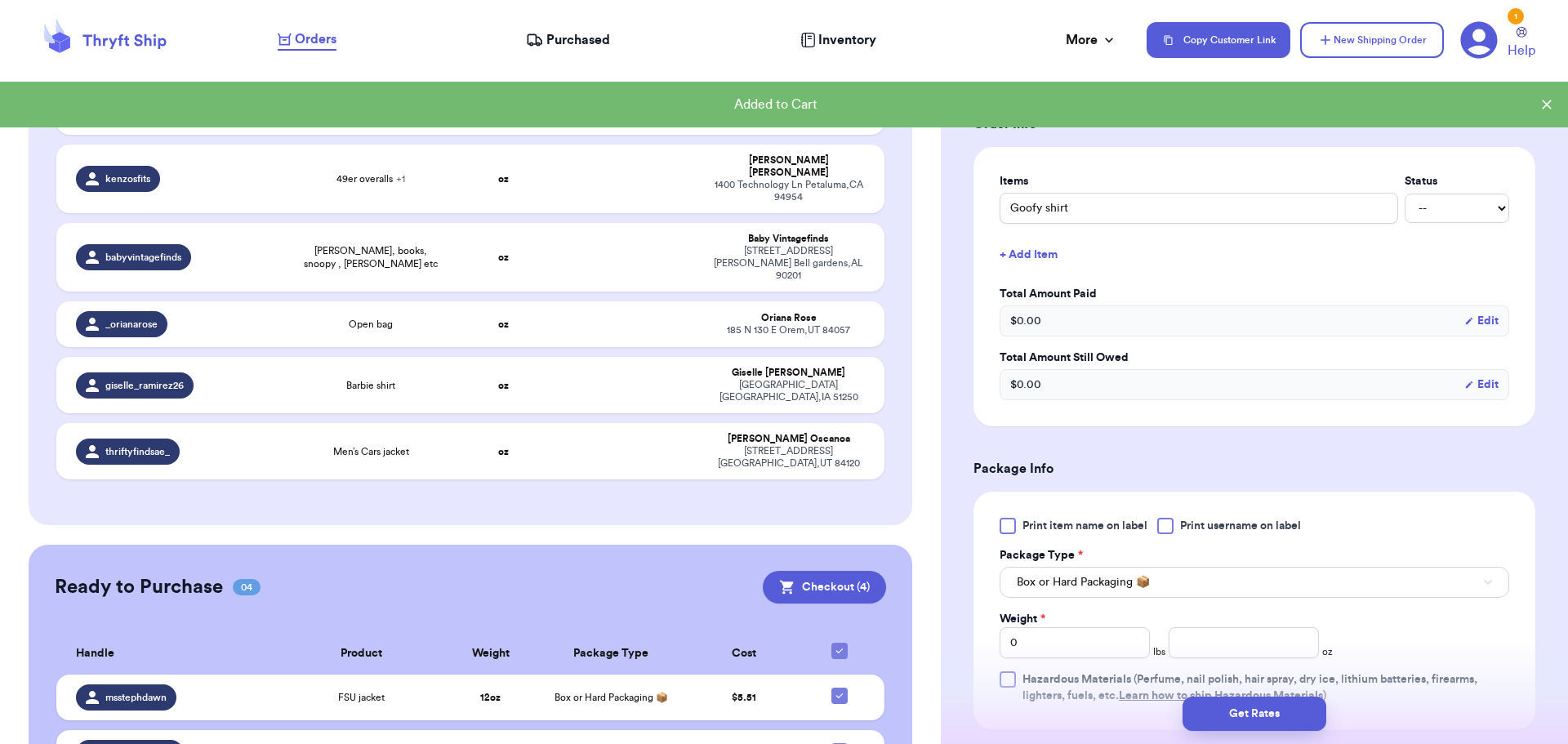
scroll to position [408, 0]
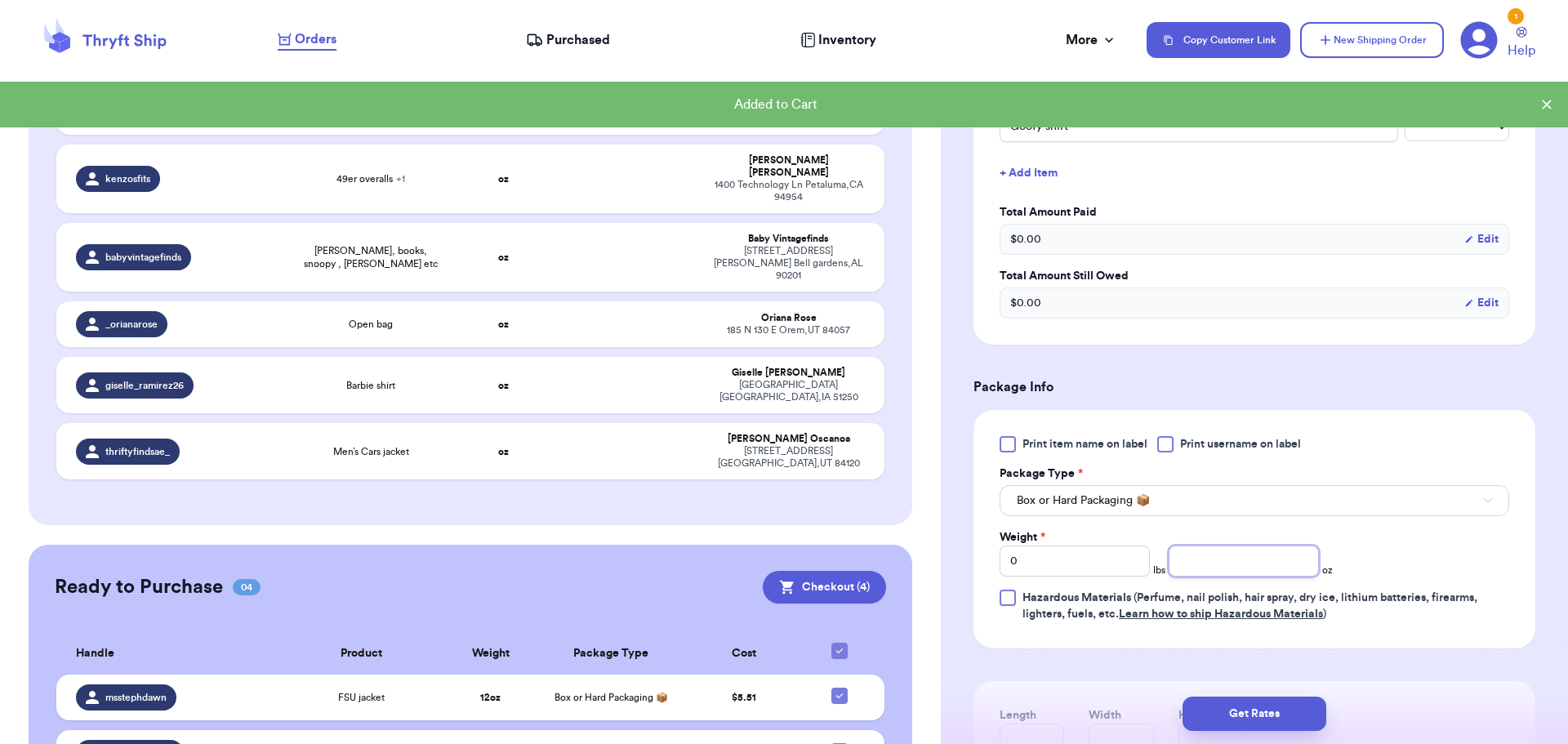
drag, startPoint x: 1214, startPoint y: 544, endPoint x: 1215, endPoint y: 555, distance: 11.0
click at [1214, 548] on div "Weight * 0 lbs oz" at bounding box center [1166, 553] width 333 height 47
click at [1217, 556] on input "number" at bounding box center [1243, 560] width 150 height 31
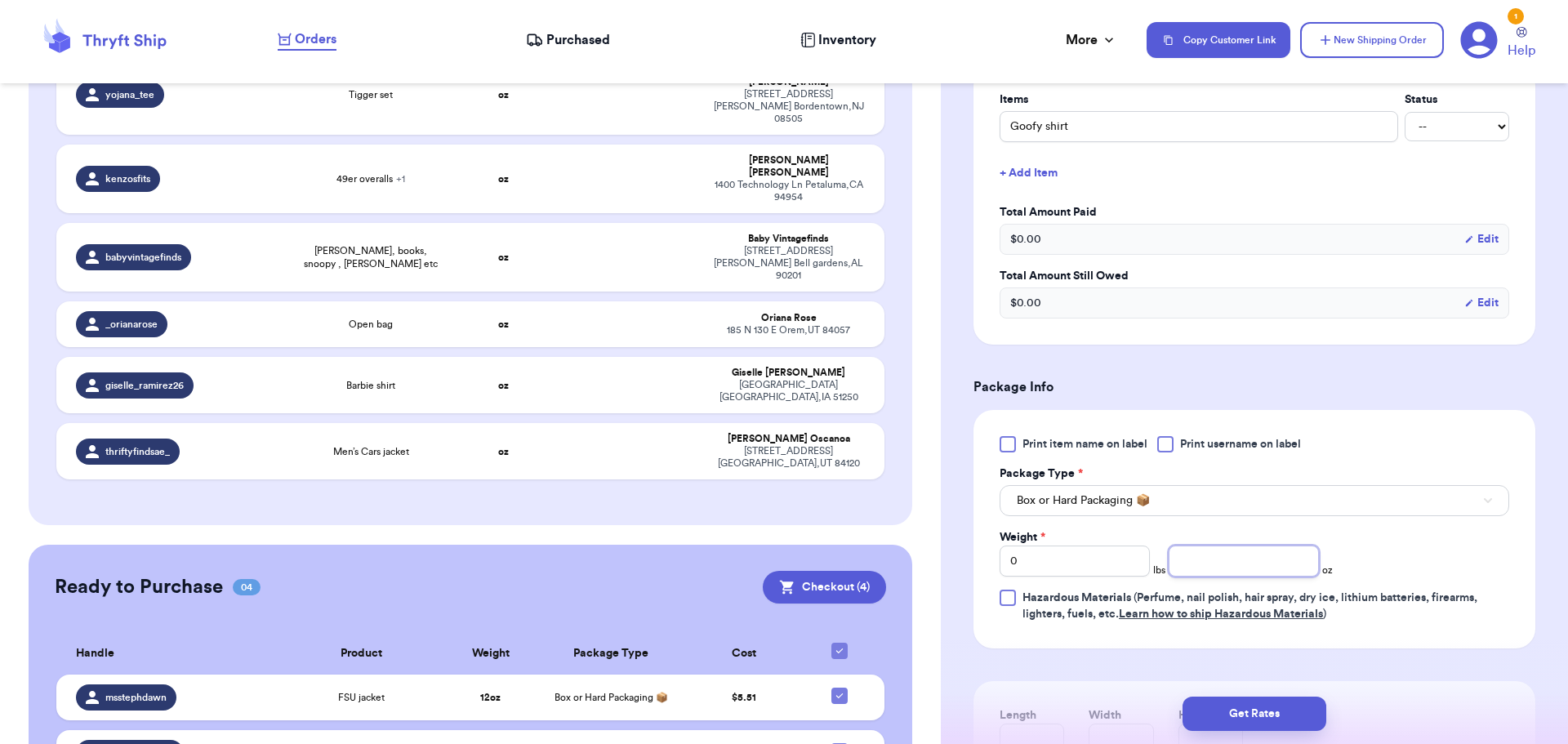
type input "9"
type input "10"
click at [1250, 705] on button "Get Rates" at bounding box center [1254, 713] width 143 height 34
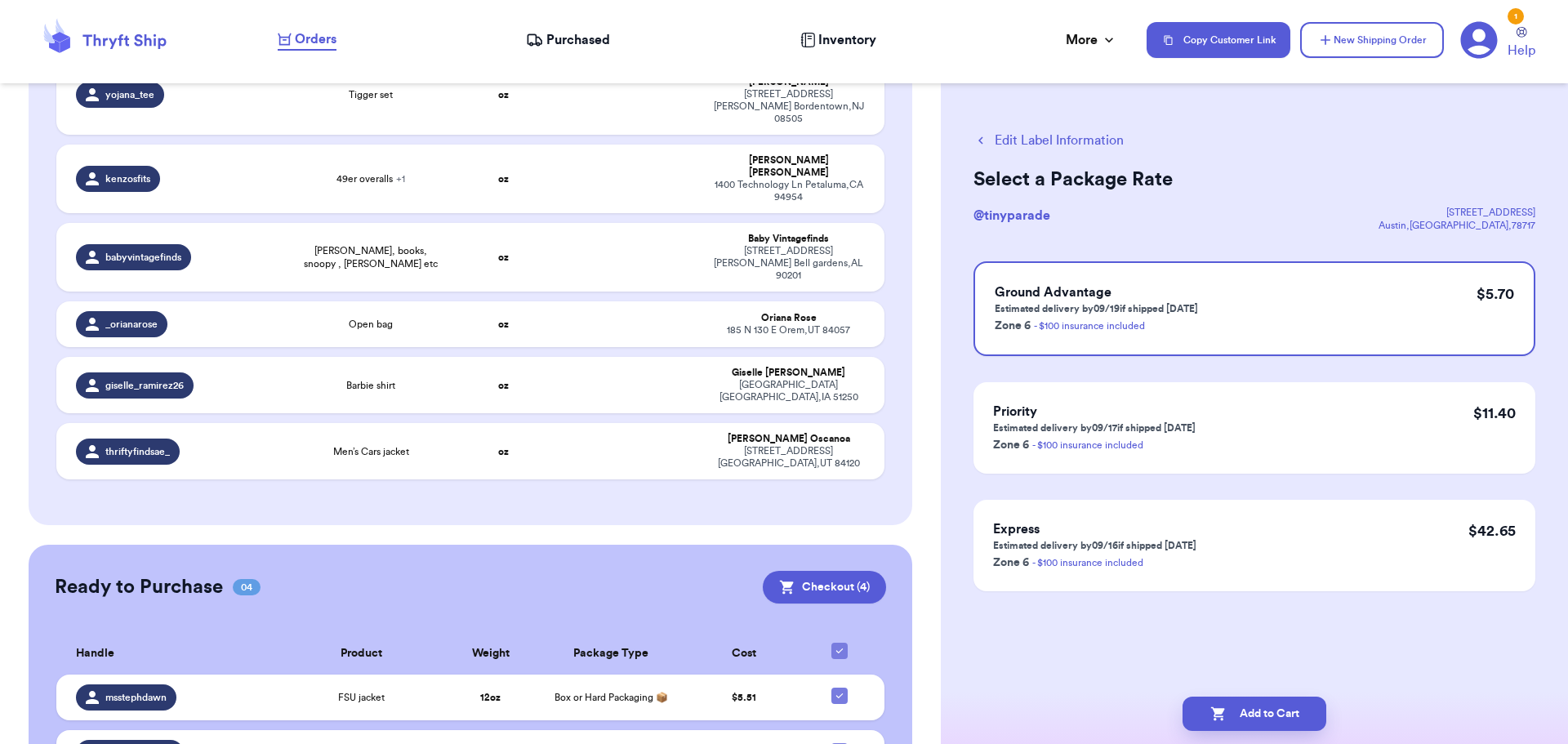
scroll to position [0, 0]
click at [1241, 711] on button "Add to Cart" at bounding box center [1254, 713] width 143 height 34
checkbox input "true"
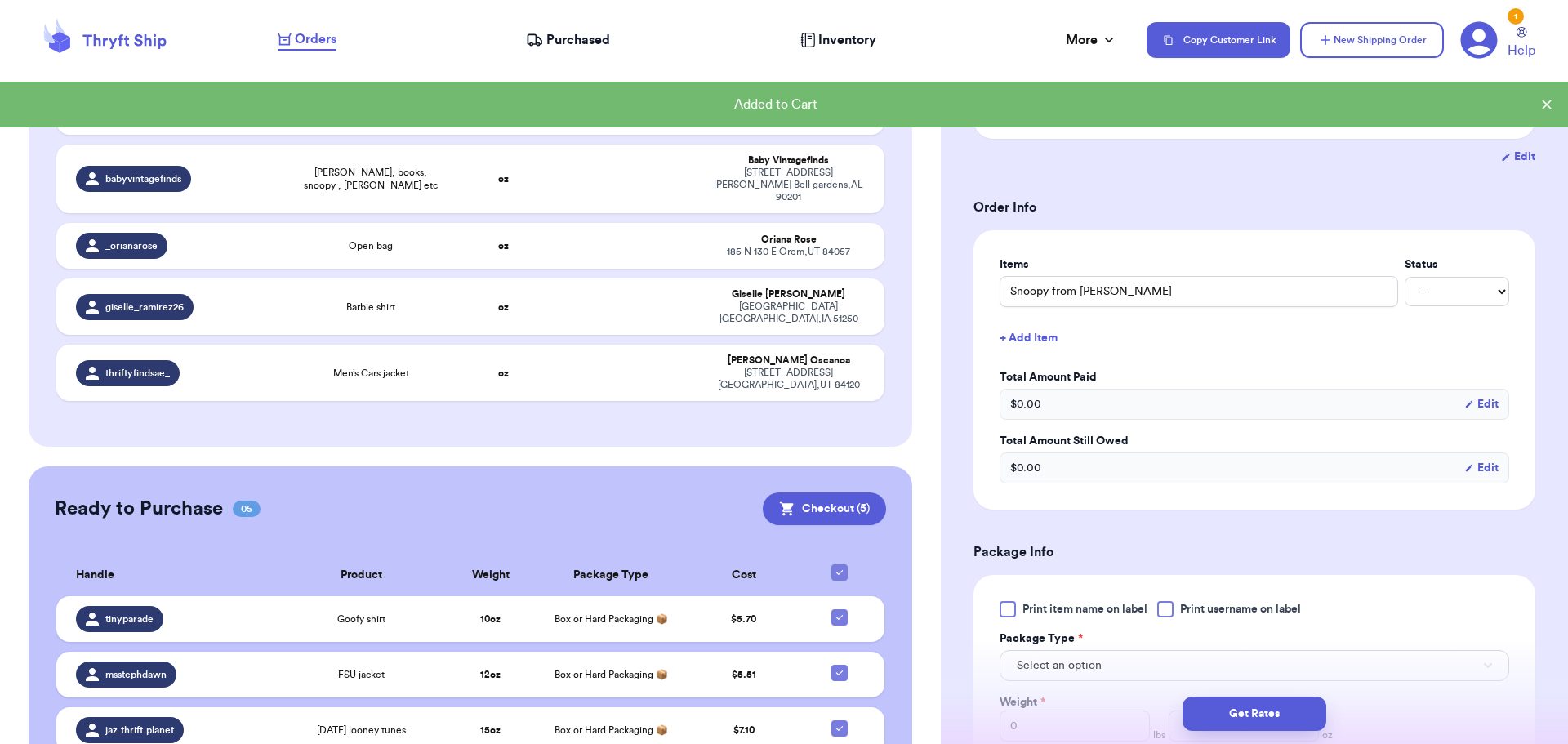
scroll to position [245, 0]
click at [1174, 606] on div at bounding box center [1166, 607] width 17 height 17
click at [0, 0] on input "Print username on label" at bounding box center [0, 0] width 0 height 0
click at [1158, 646] on div "Select an option" at bounding box center [1254, 662] width 510 height 34
click at [1152, 664] on button "Select an option" at bounding box center [1254, 664] width 510 height 31
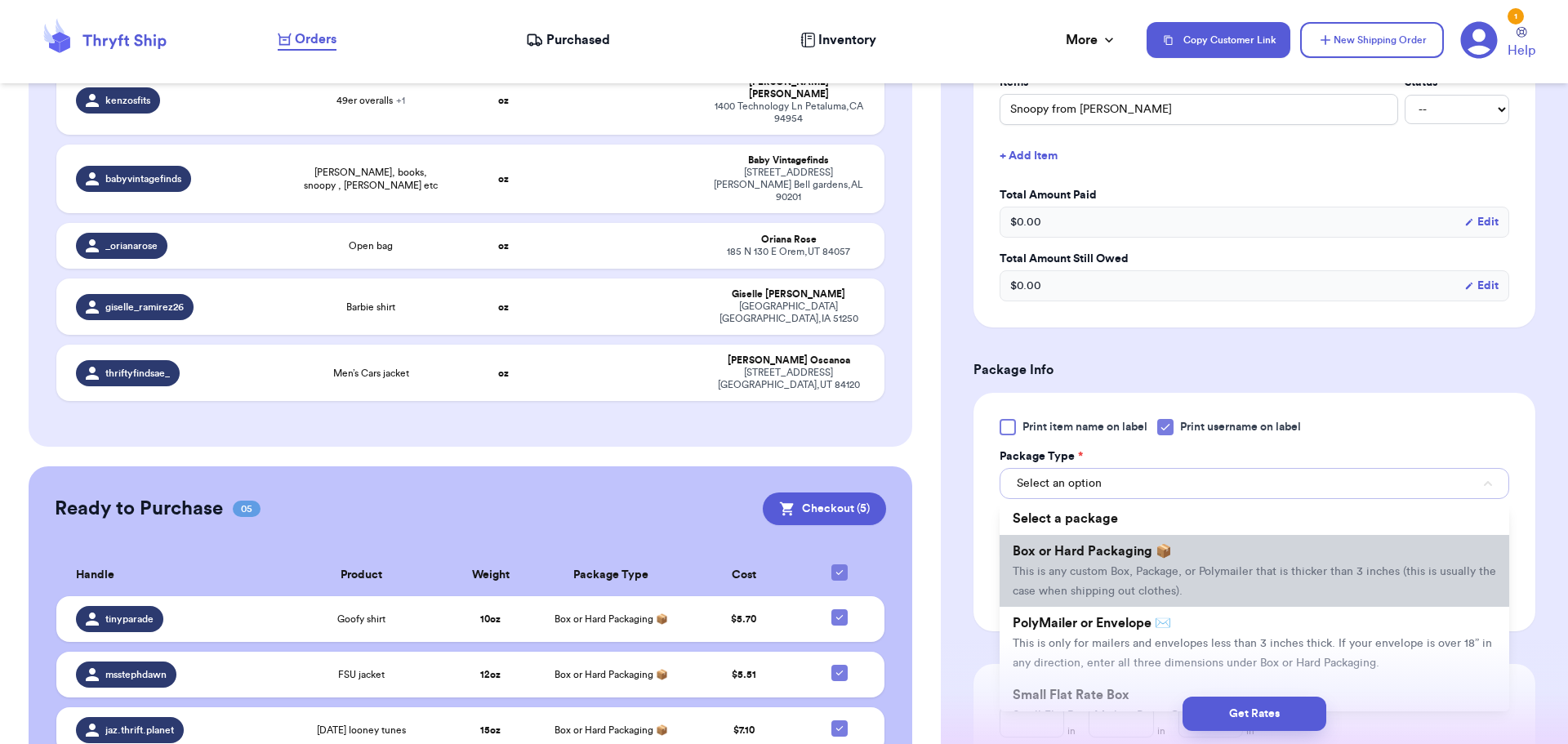
scroll to position [490, 0]
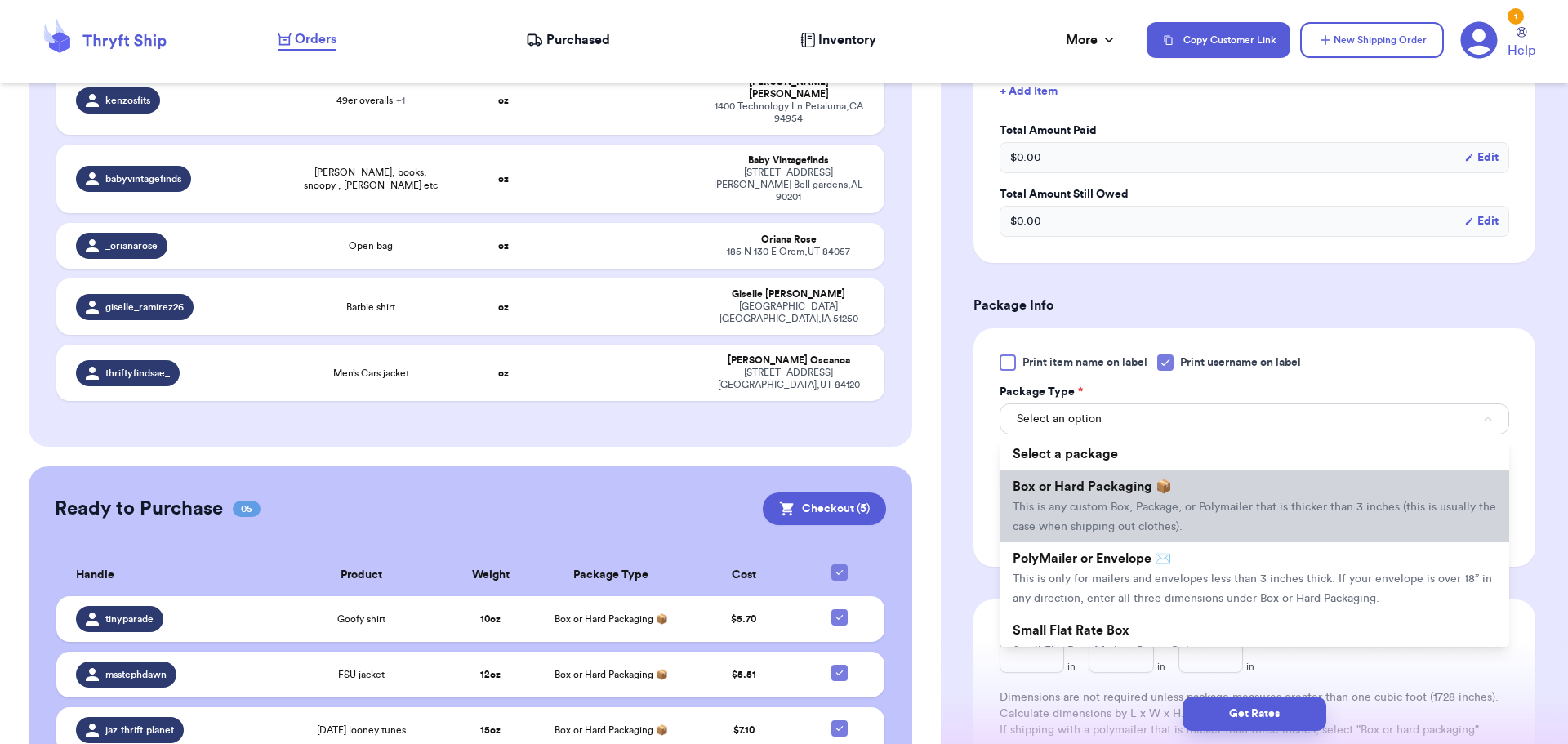
click at [1097, 490] on span "Box or Hard Packaging 📦" at bounding box center [1092, 486] width 159 height 13
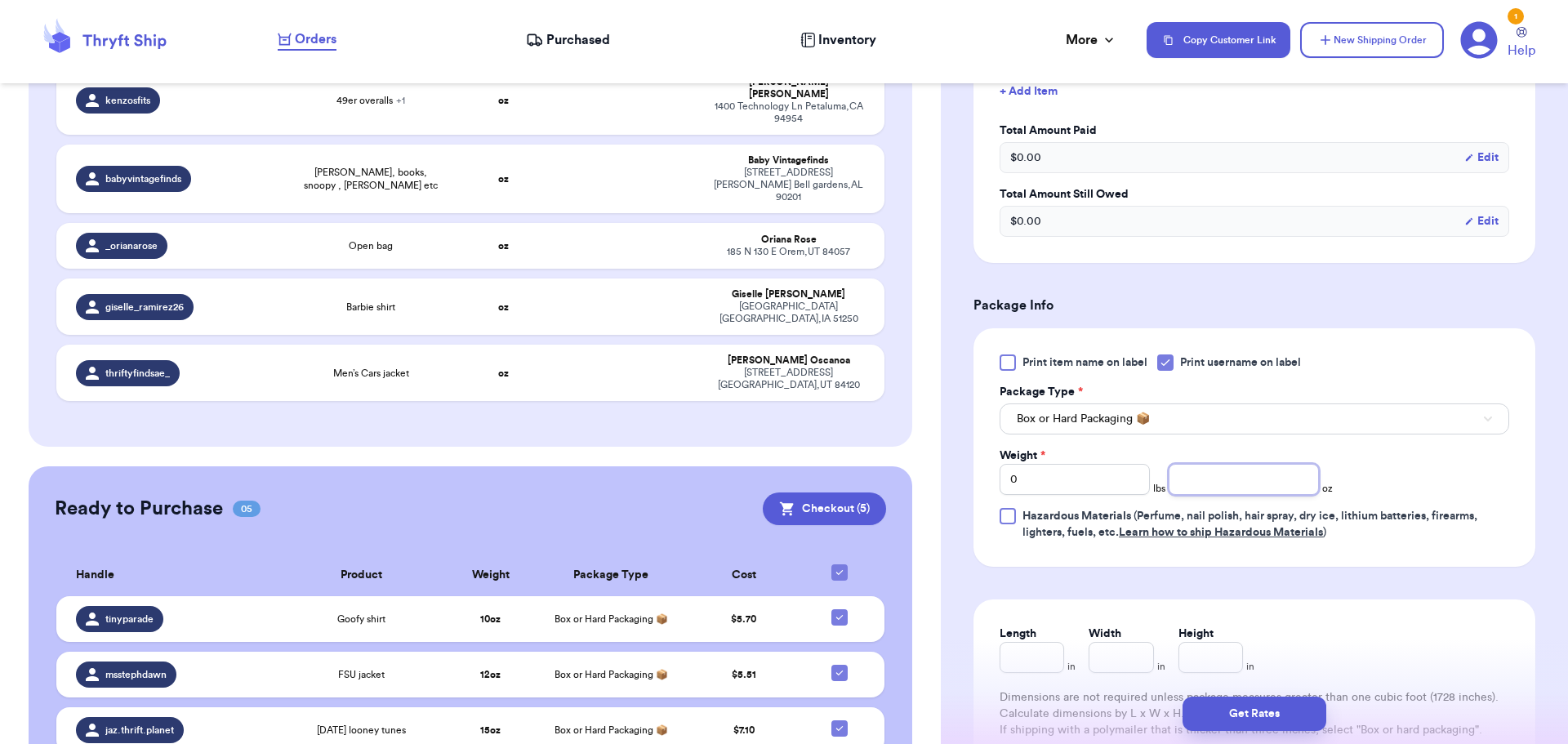
click at [1272, 476] on input "number" at bounding box center [1243, 479] width 150 height 31
type input "10"
click at [1230, 703] on button "Get Rates" at bounding box center [1254, 713] width 143 height 34
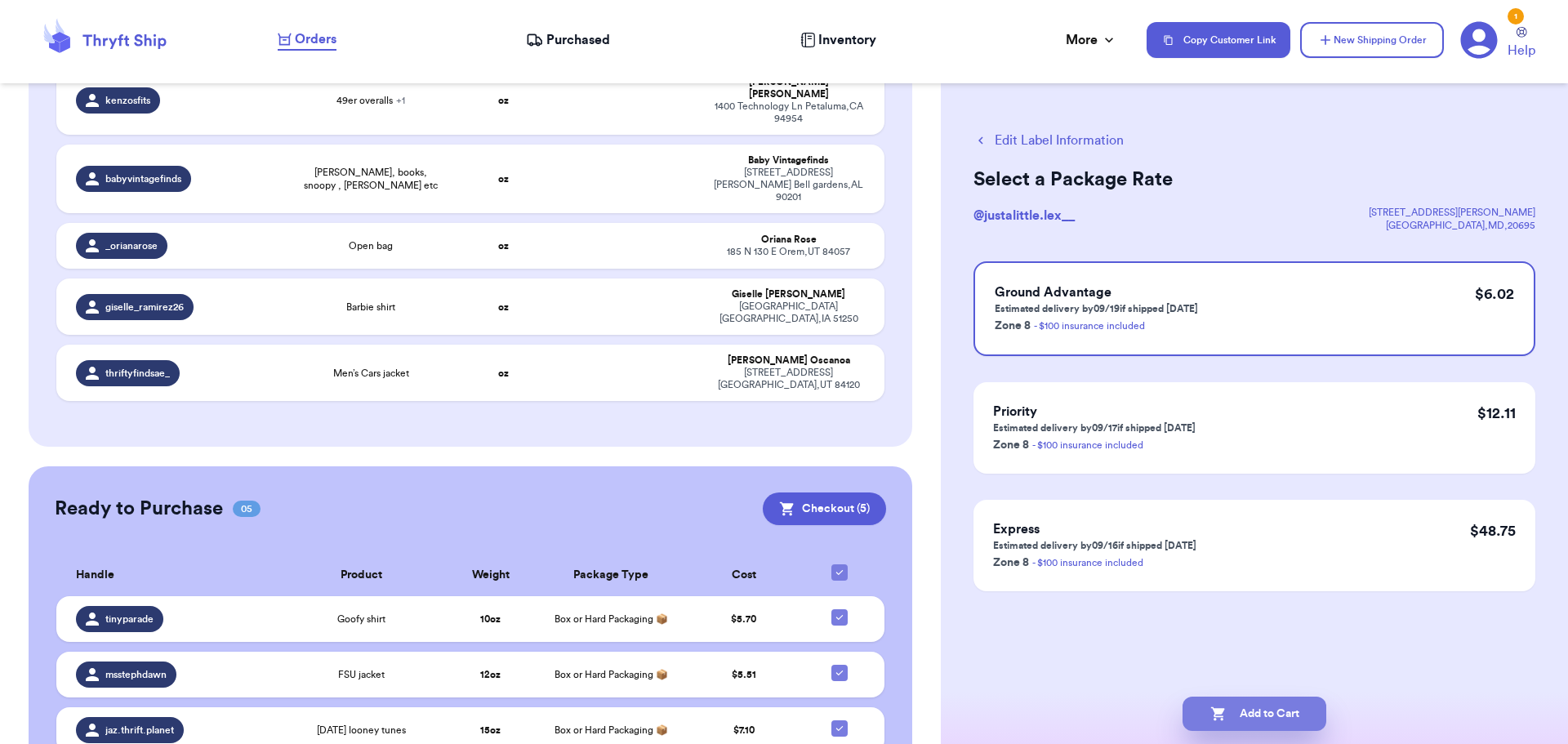
click at [1219, 706] on icon "button" at bounding box center [1219, 714] width 17 height 17
checkbox input "true"
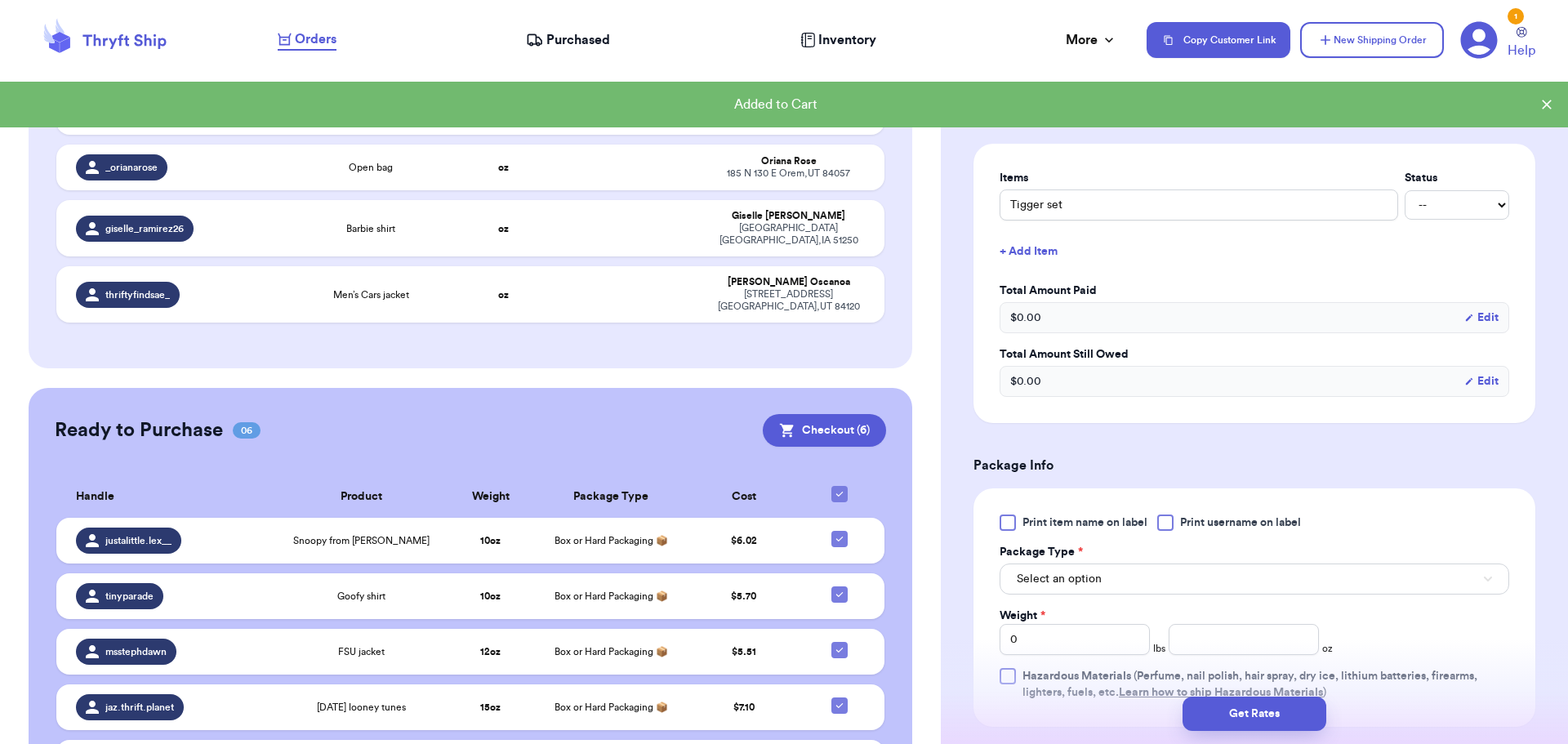
scroll to position [408, 0]
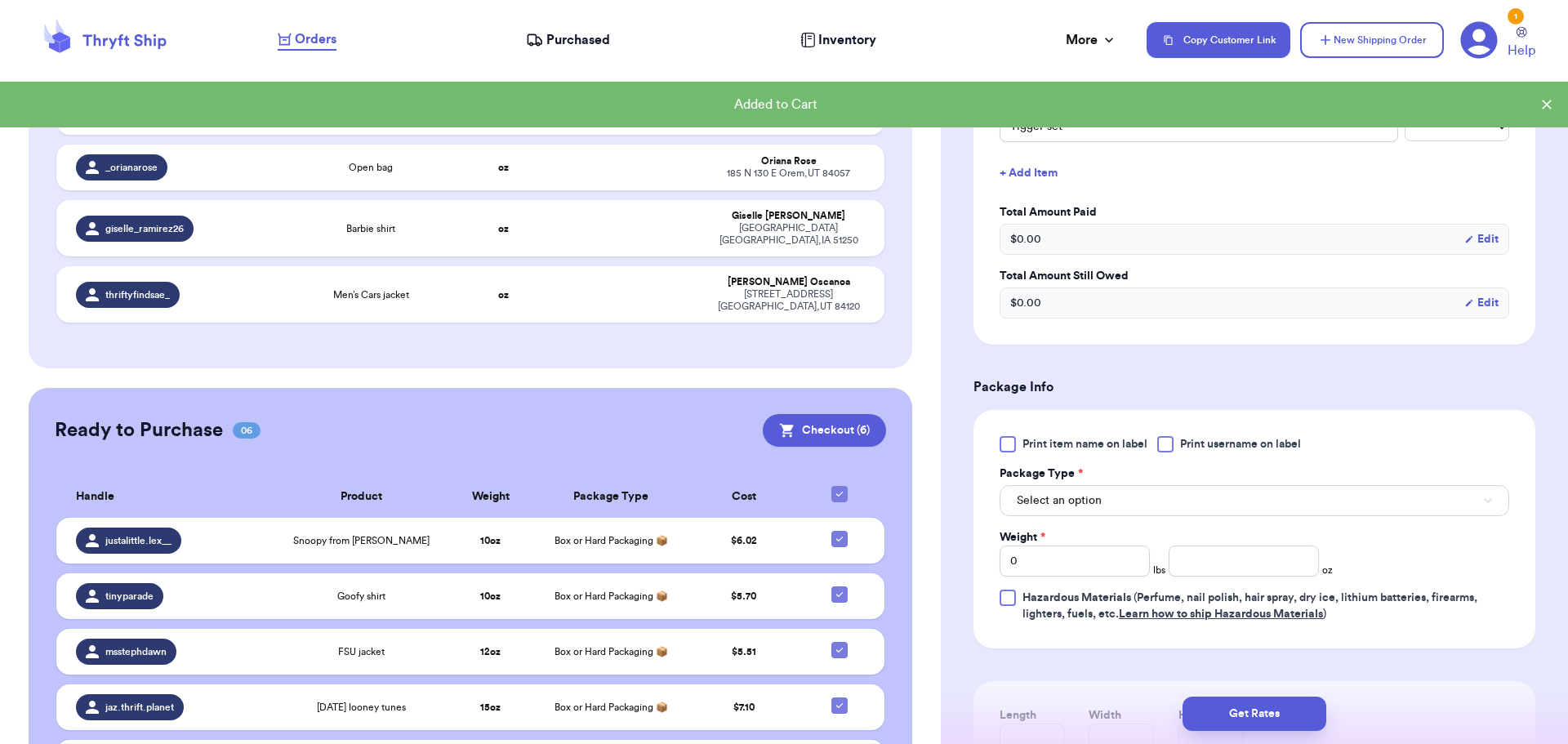
click at [1164, 442] on div at bounding box center [1166, 444] width 17 height 17
click at [0, 0] on input "Print username on label" at bounding box center [0, 0] width 0 height 0
click at [1143, 504] on button "Select an option" at bounding box center [1254, 500] width 510 height 31
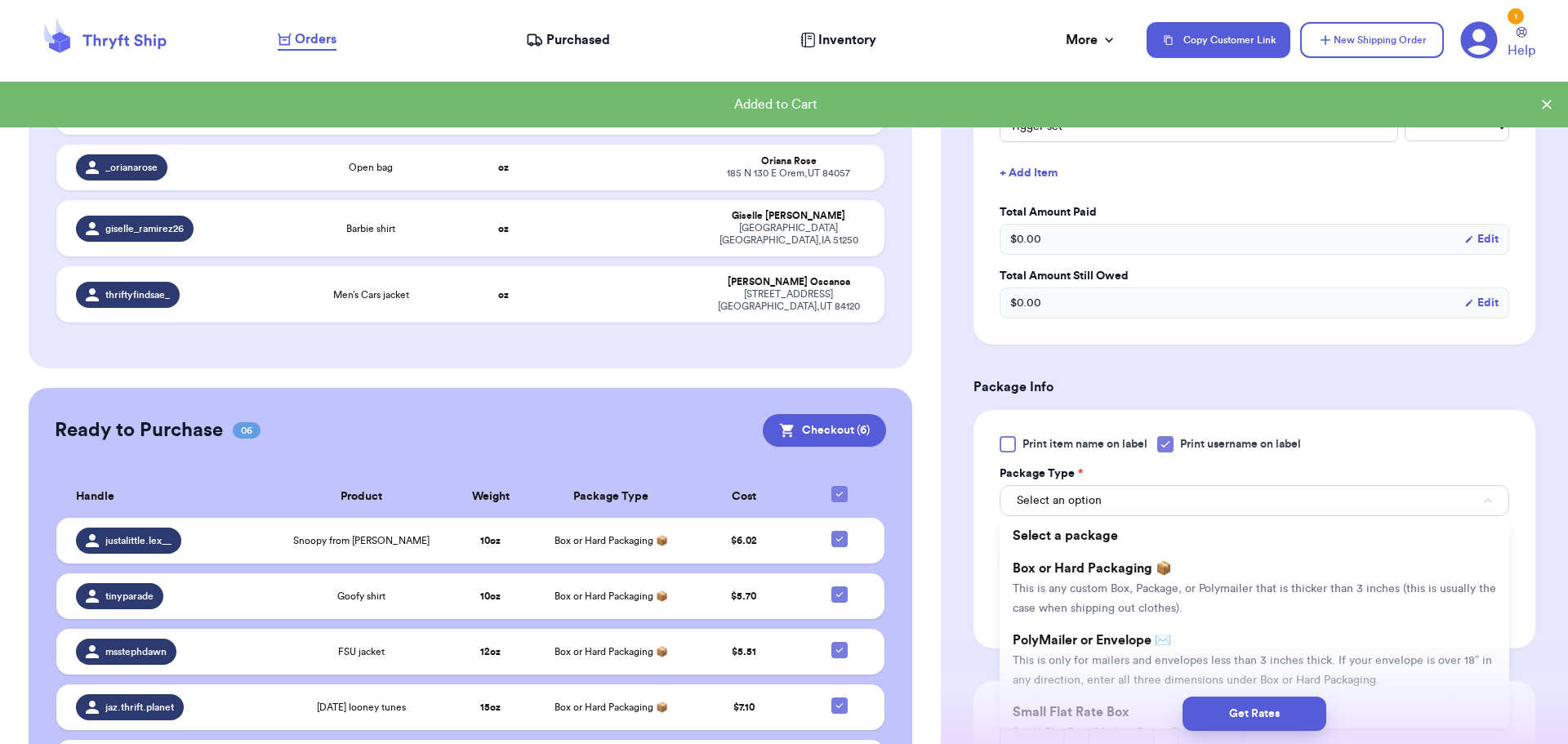
drag, startPoint x: 1165, startPoint y: 583, endPoint x: 1164, endPoint y: 574, distance: 9.1
click at [1163, 582] on li "Box or Hard Packaging 📦 This is any custom Box, Package, or Polymailer that is …" at bounding box center [1254, 587] width 510 height 72
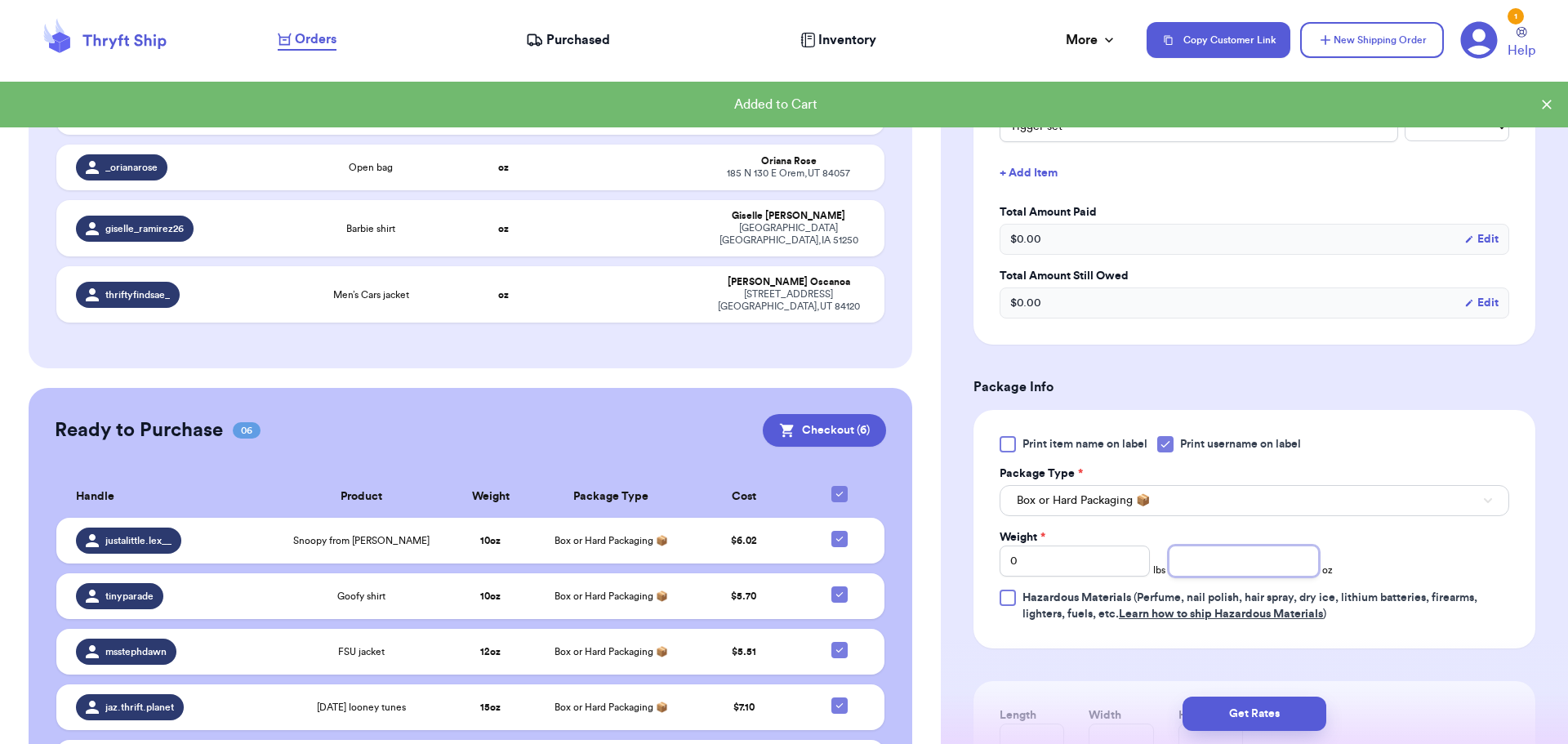
click at [1258, 560] on input "number" at bounding box center [1243, 560] width 150 height 31
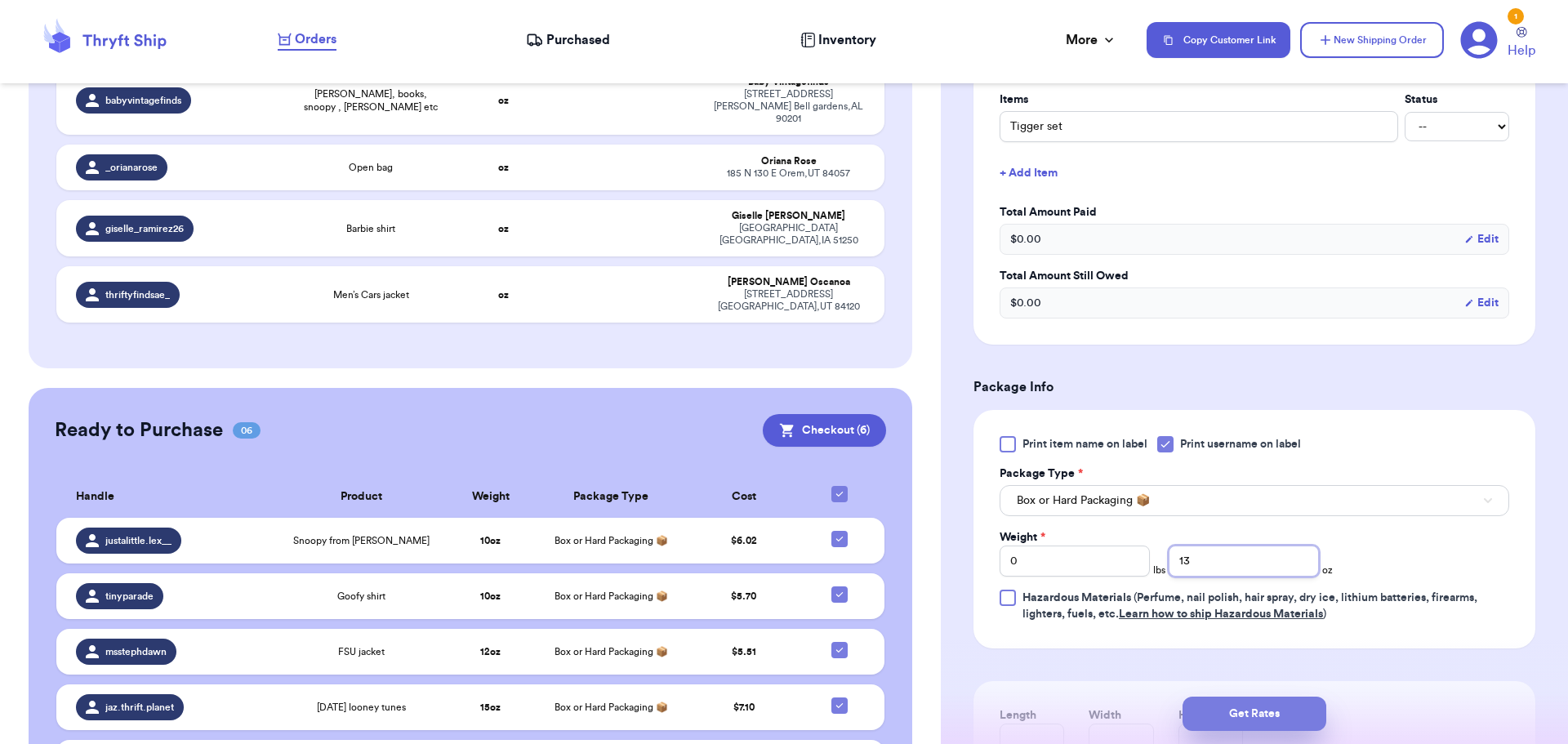
type input "13"
click at [1241, 713] on button "Get Rates" at bounding box center [1254, 713] width 143 height 34
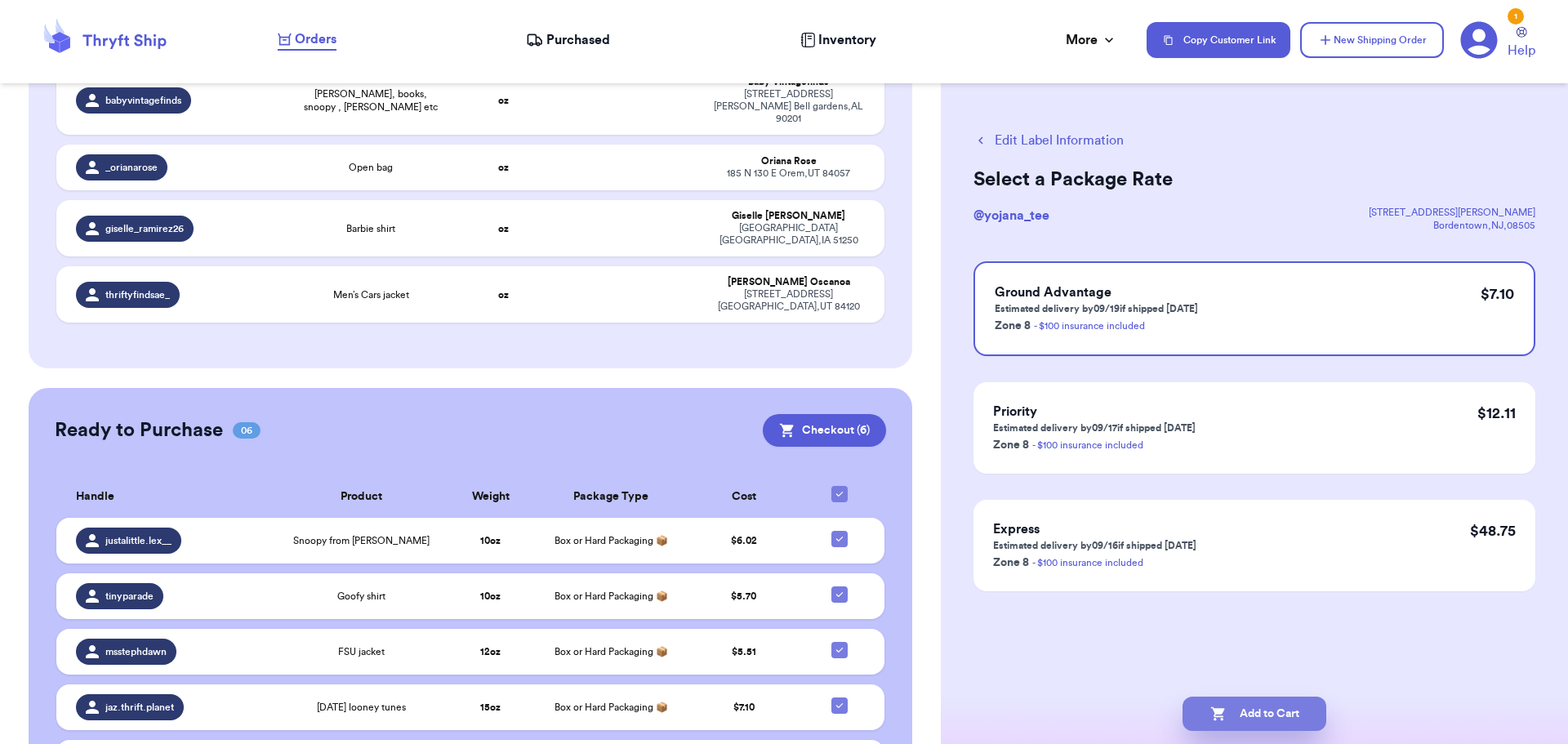
click at [1261, 709] on button "Add to Cart" at bounding box center [1254, 713] width 143 height 34
checkbox input "true"
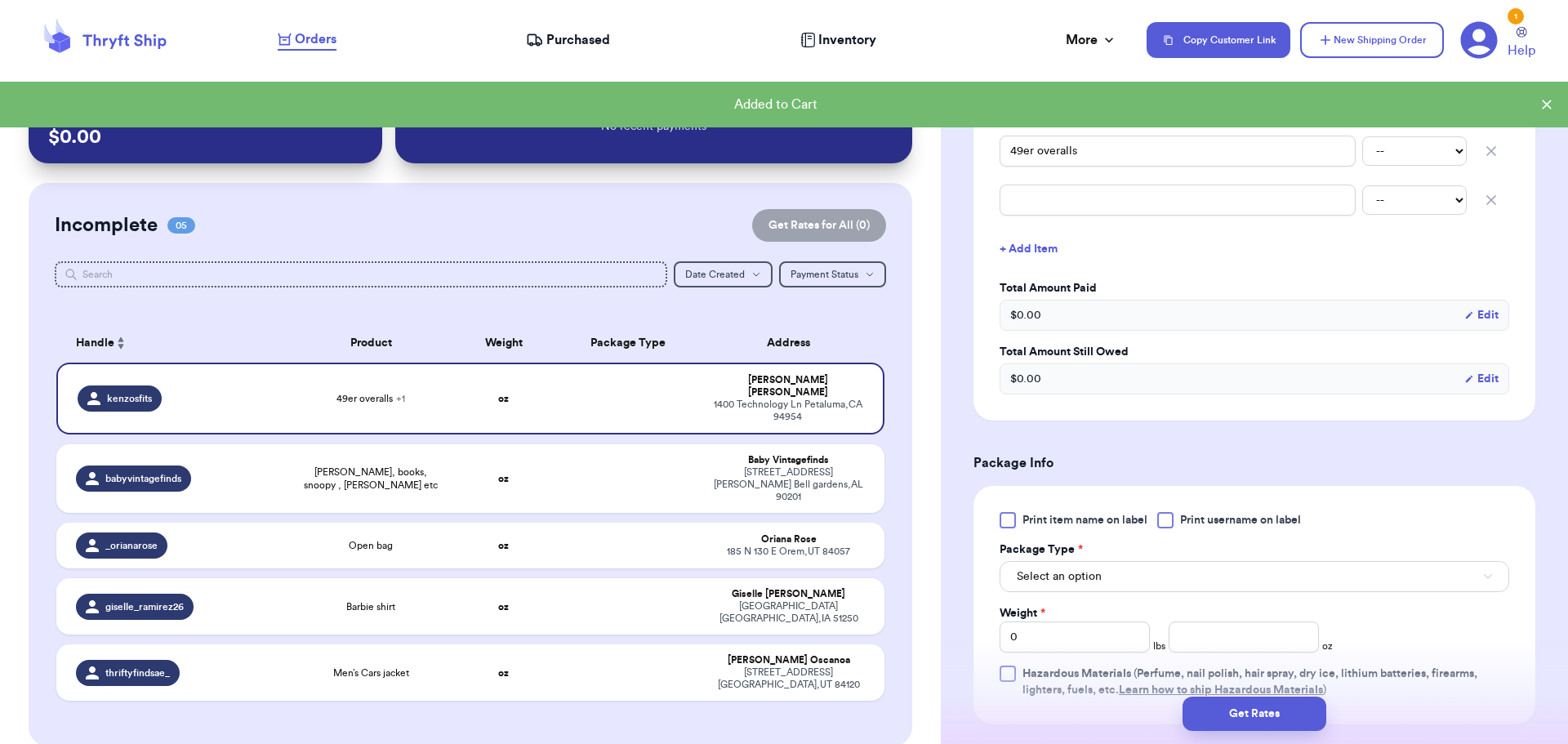
scroll to position [490, 0]
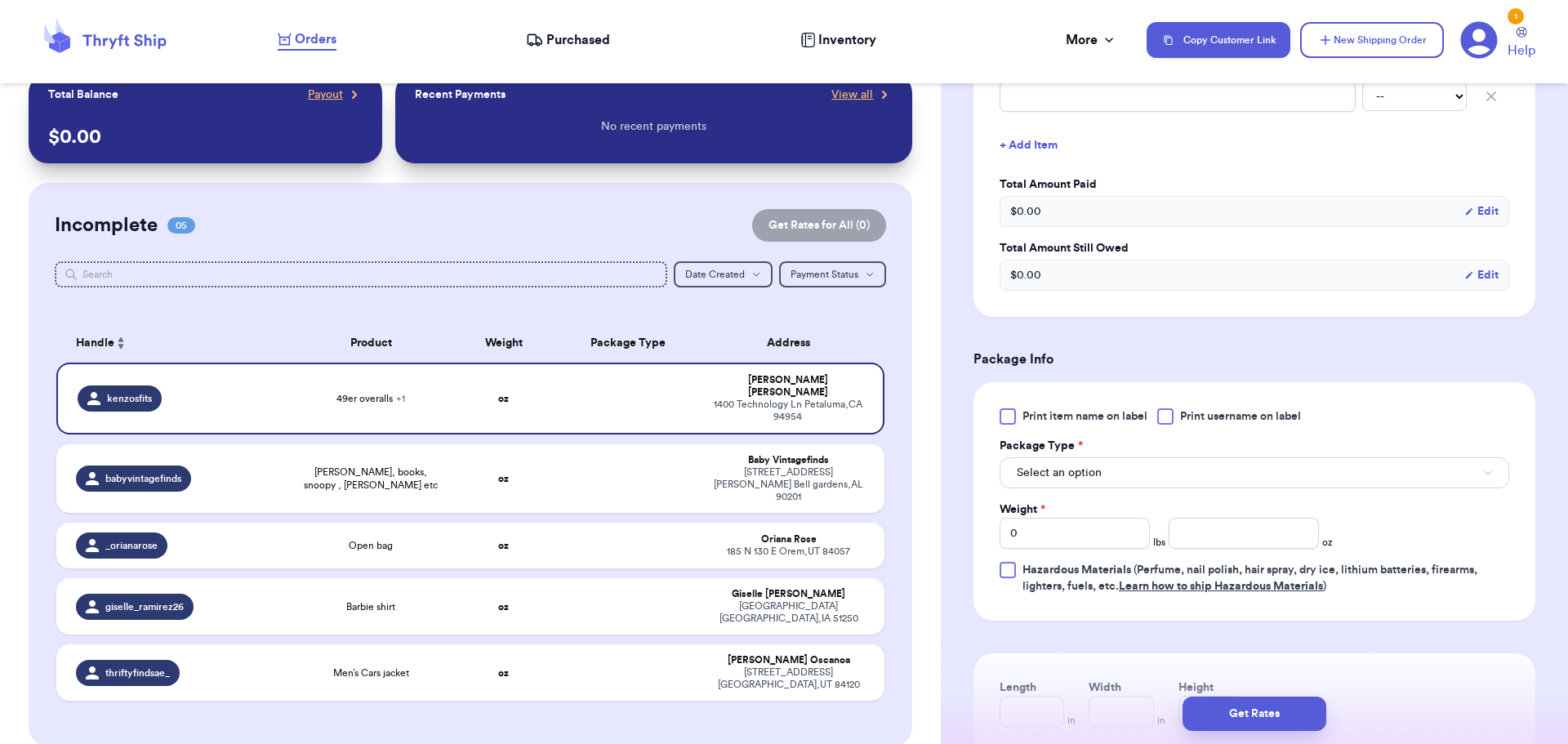
click at [1169, 417] on div at bounding box center [1166, 417] width 17 height 17
click at [0, 0] on input "Print username on label" at bounding box center [0, 0] width 0 height 0
click at [1148, 478] on button "Select an option" at bounding box center [1254, 472] width 510 height 31
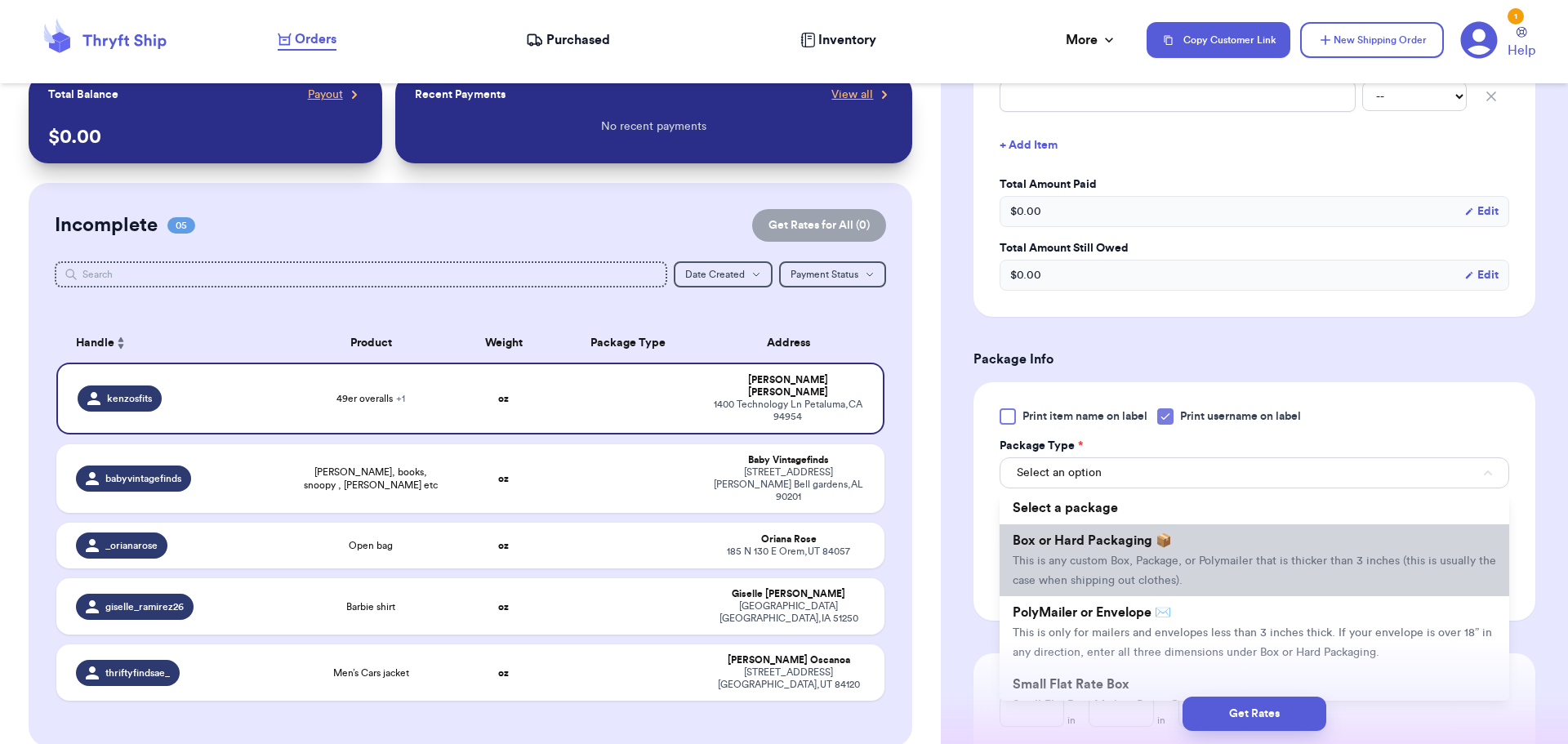
click at [1145, 552] on li "Box or Hard Packaging 📦 This is any custom Box, Package, or Polymailer that is …" at bounding box center [1254, 560] width 510 height 72
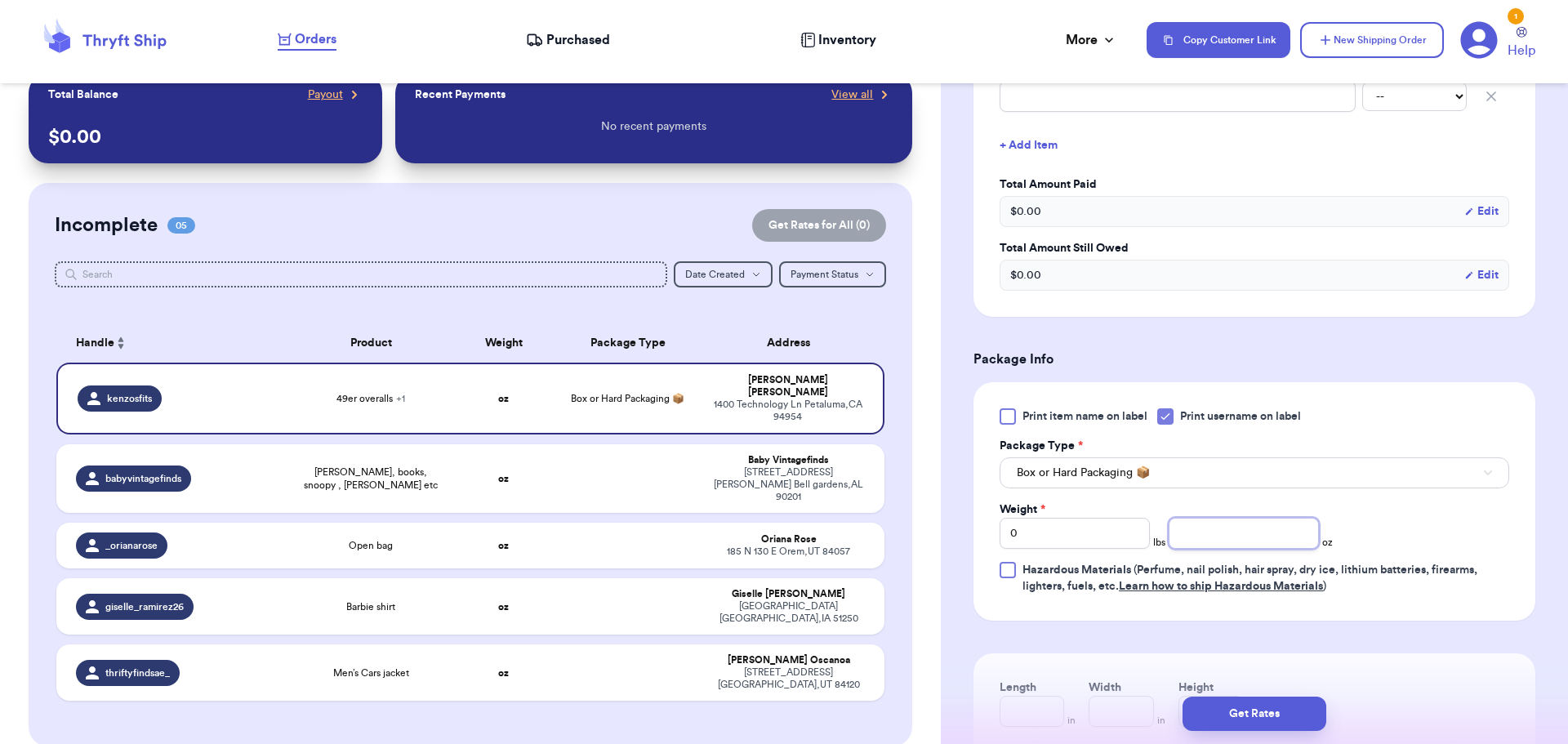
click at [1241, 544] on input "number" at bounding box center [1243, 533] width 150 height 31
type input "14"
click at [1226, 708] on button "Get Rates" at bounding box center [1254, 713] width 143 height 34
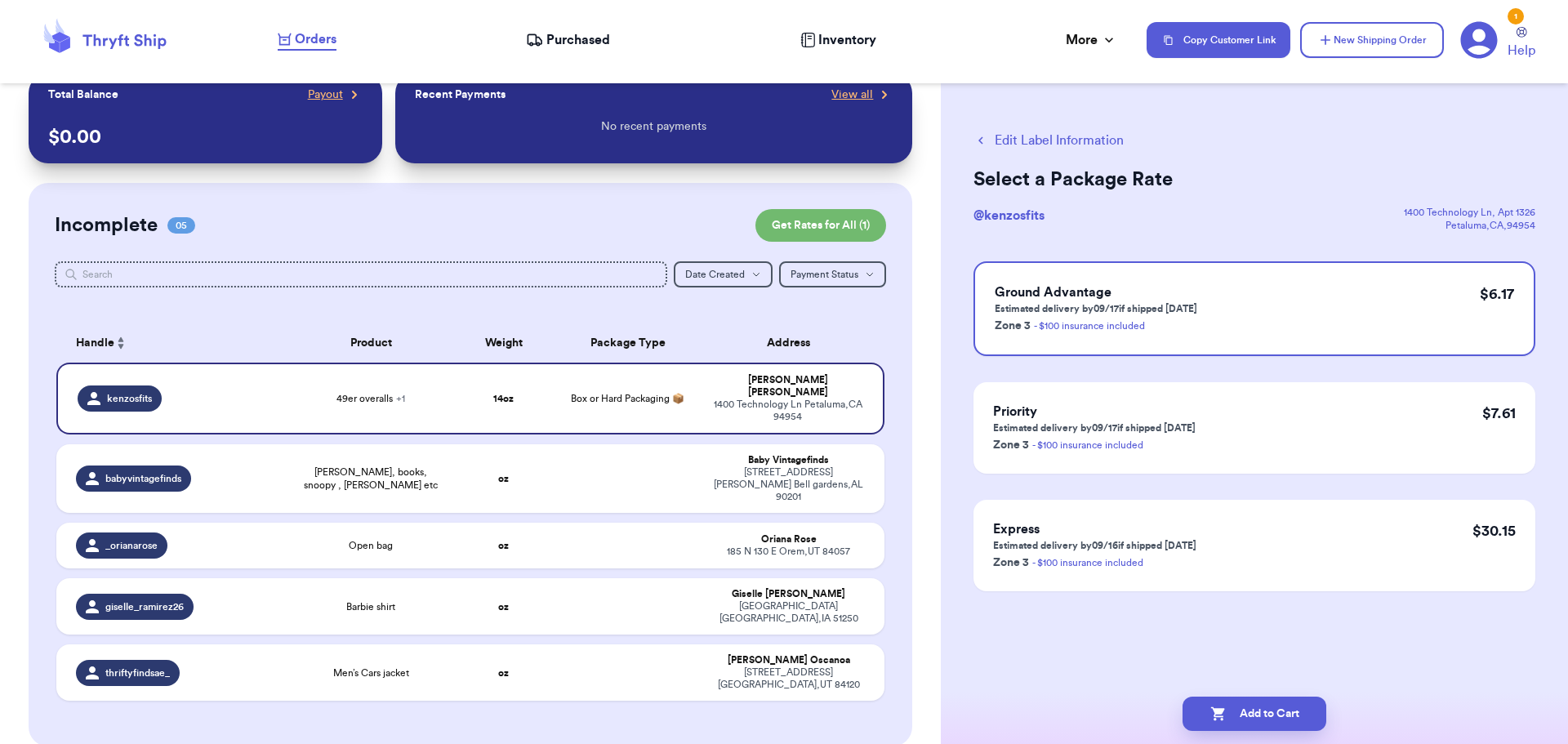
scroll to position [0, 0]
click at [1290, 707] on button "Add to Cart" at bounding box center [1254, 713] width 143 height 34
checkbox input "true"
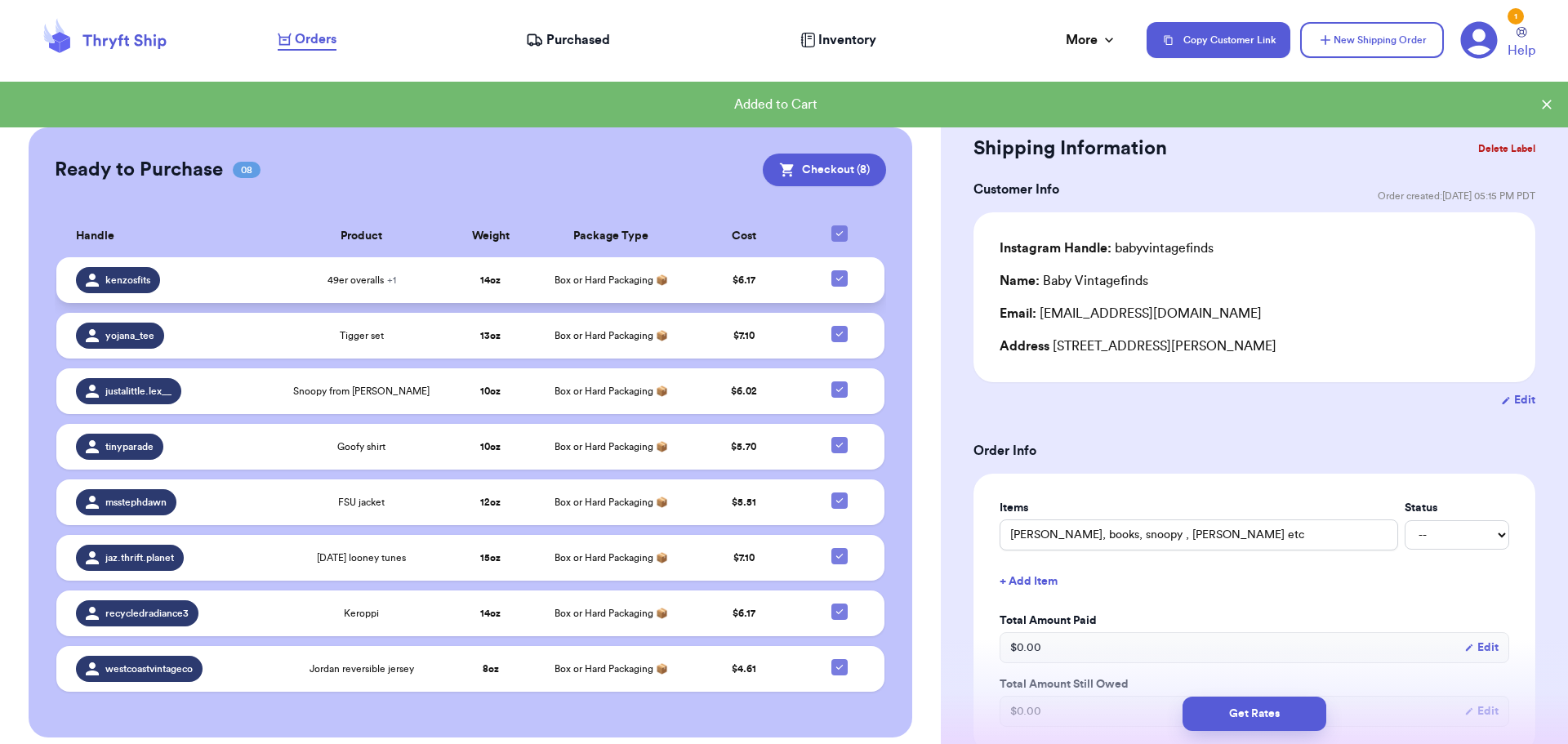
scroll to position [586, 0]
click at [829, 152] on button "Checkout ( 8 )" at bounding box center [824, 168] width 123 height 32
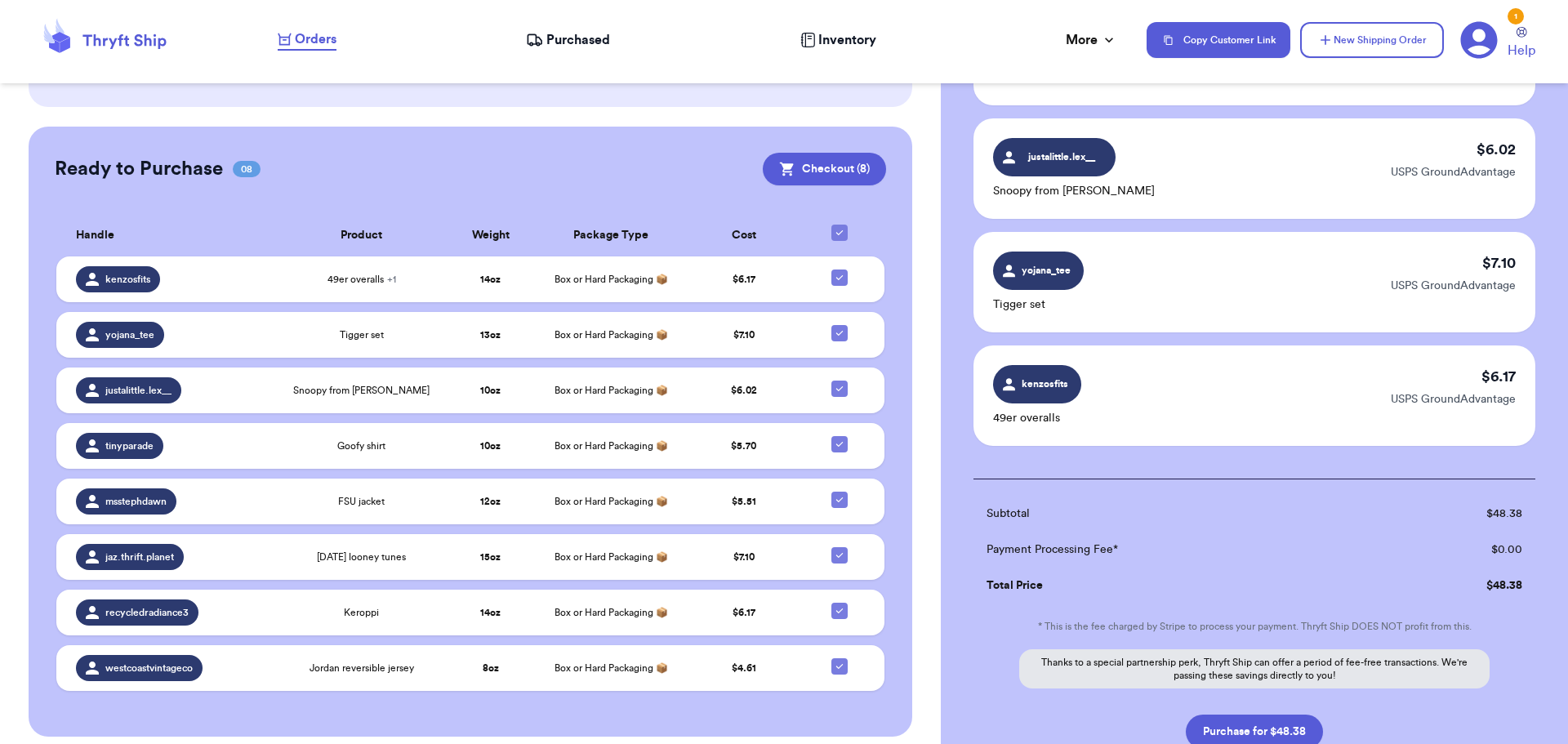
scroll to position [653, 0]
click at [1279, 721] on button "Purchase for $48.38" at bounding box center [1255, 729] width 138 height 34
checkbox input "false"
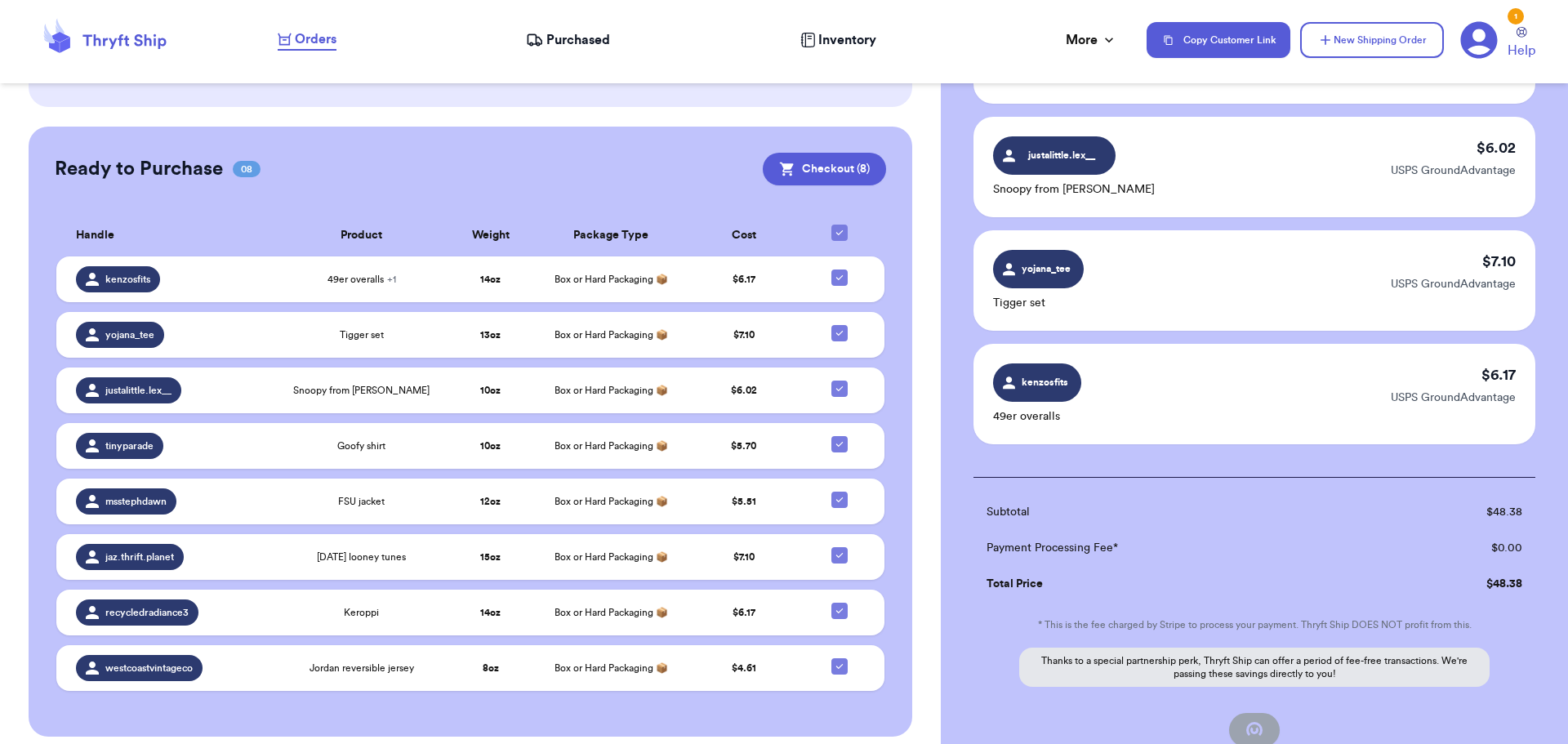
checkbox input "false"
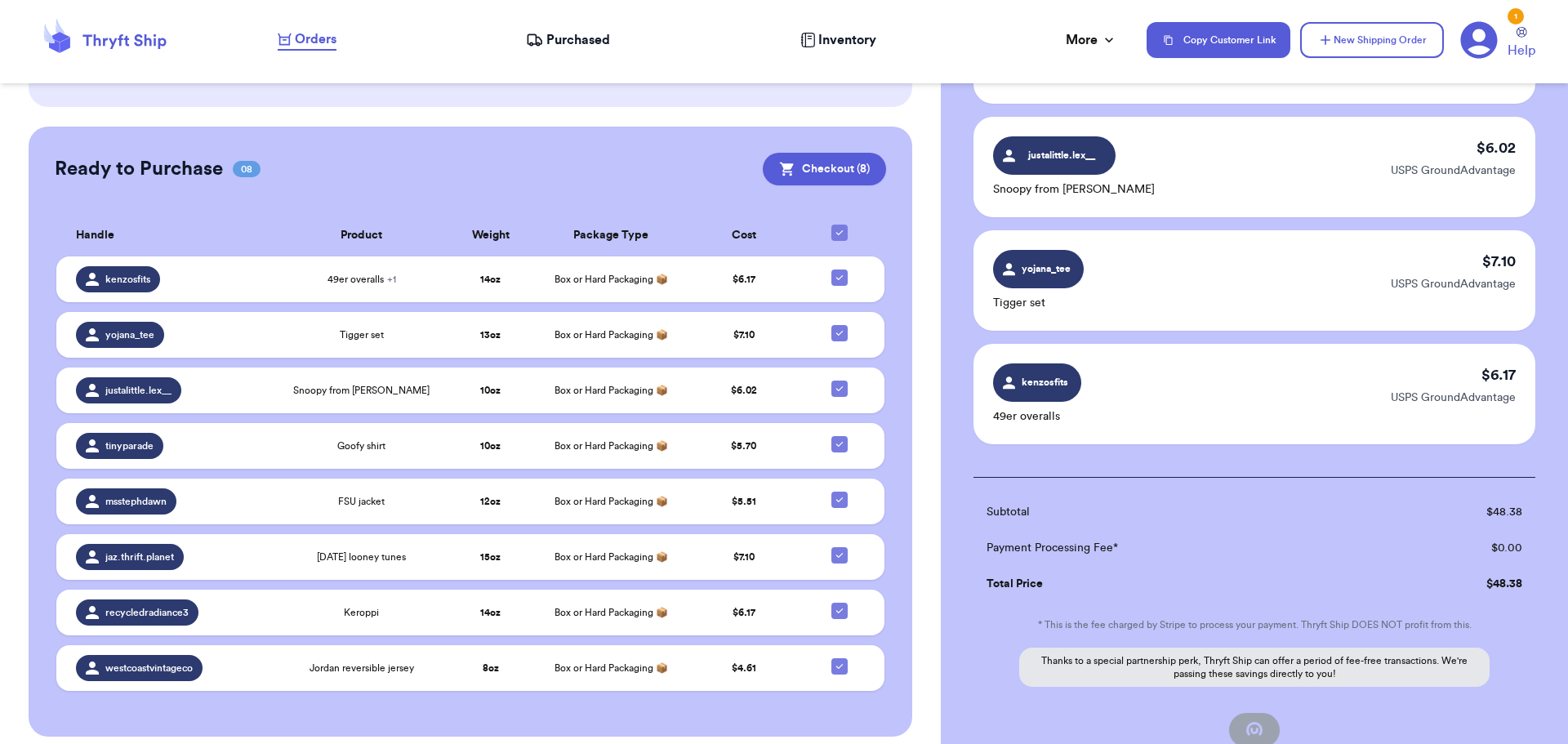
checkbox input "false"
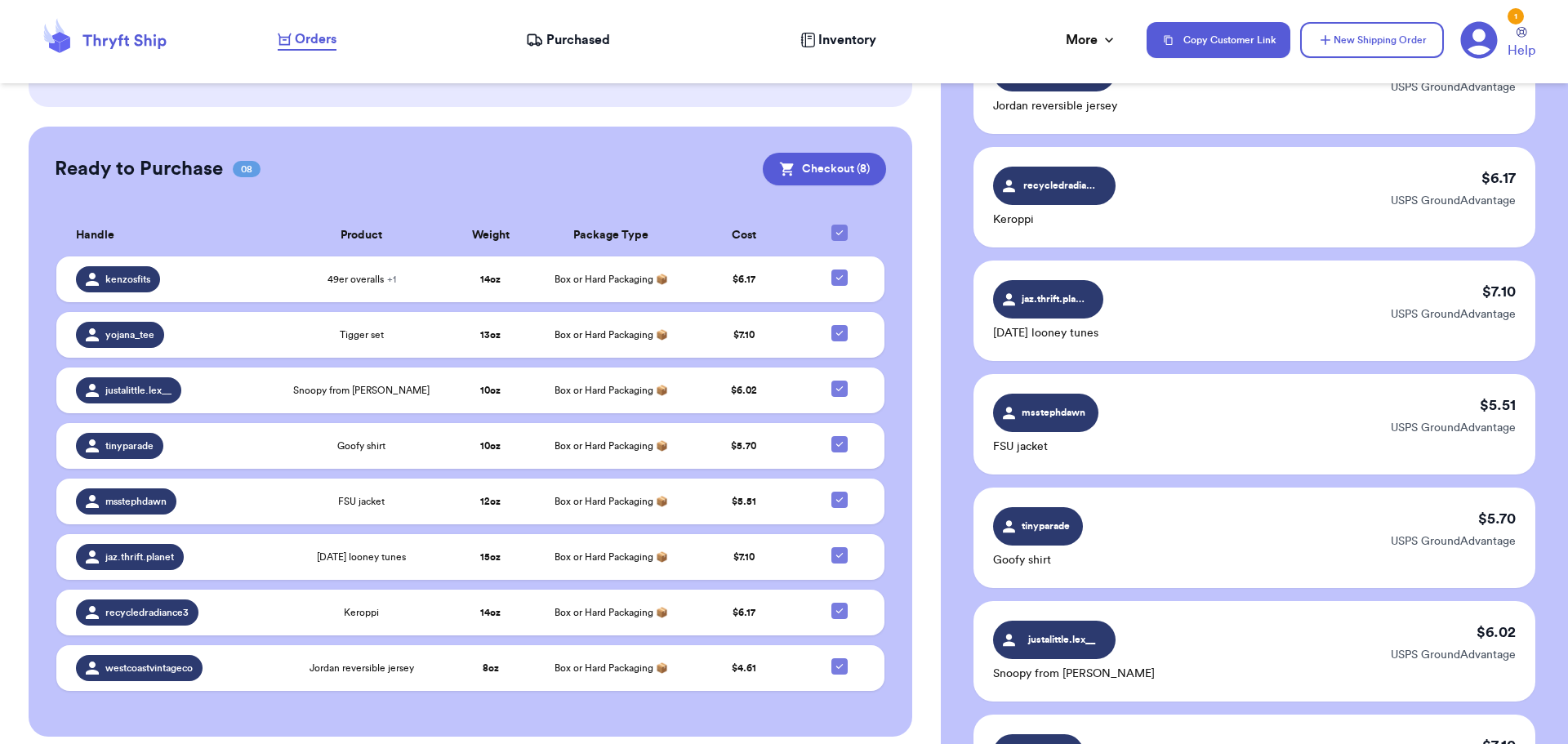
checkbox input "true"
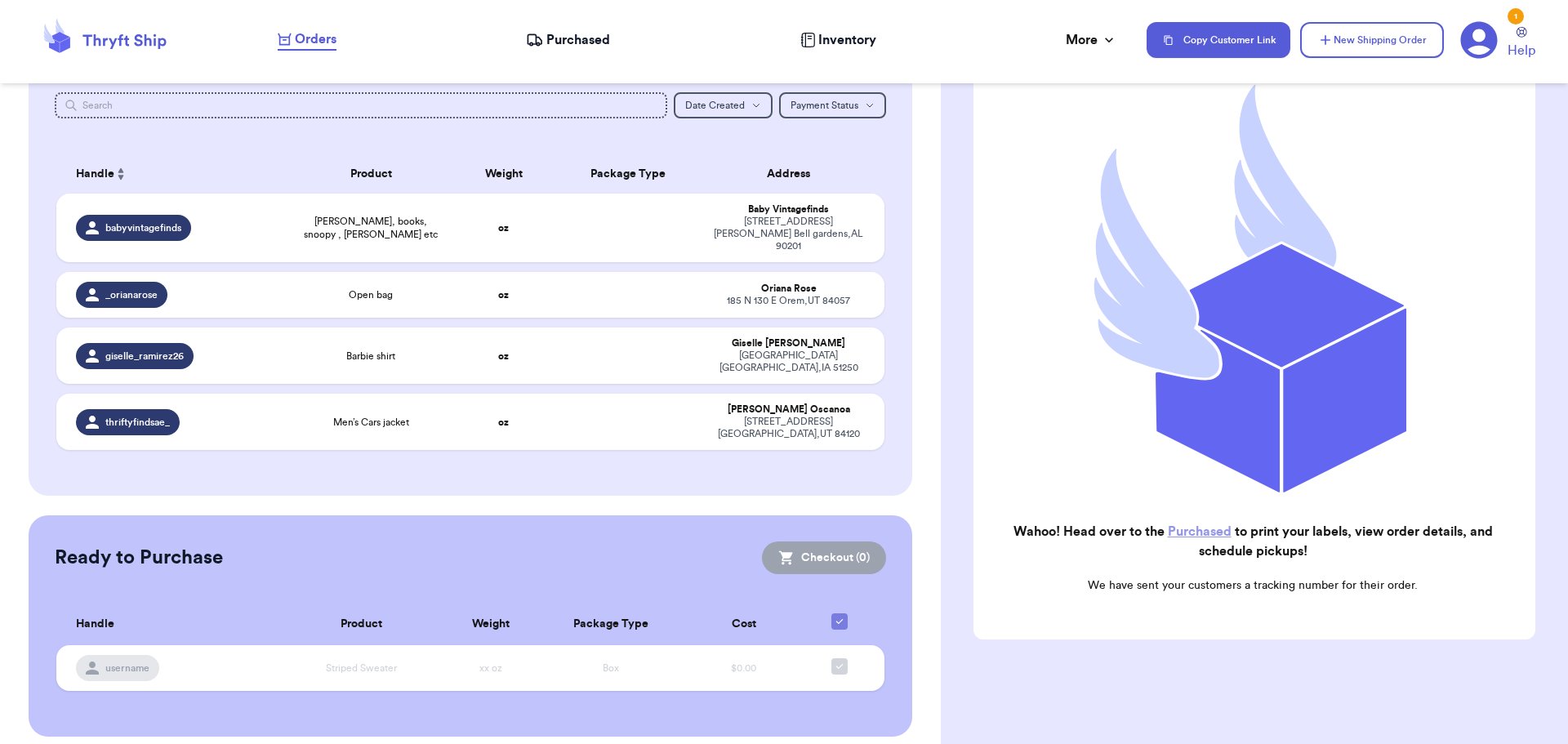
click at [570, 36] on span "Purchased" at bounding box center [578, 40] width 64 height 20
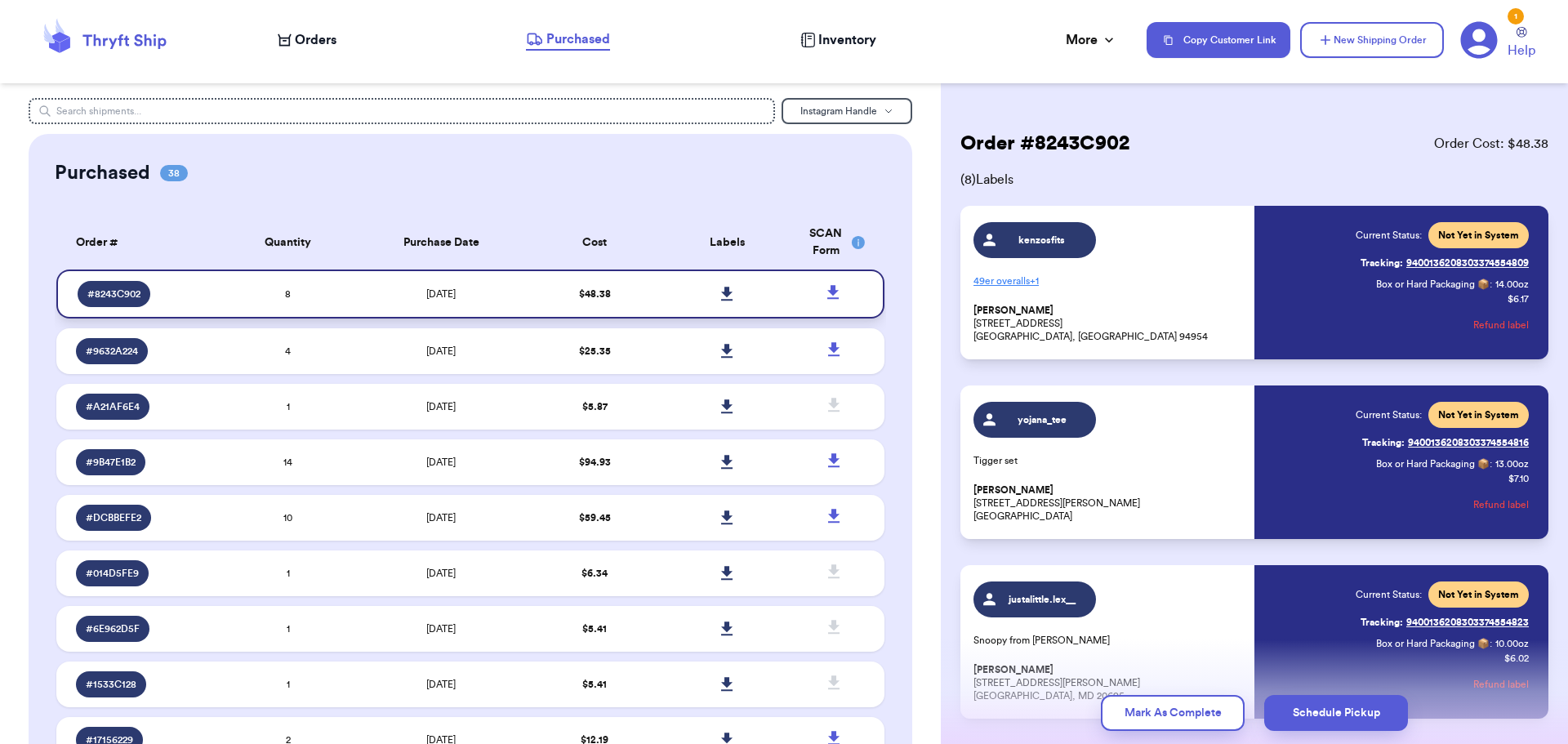
click at [721, 292] on icon at bounding box center [727, 294] width 12 height 15
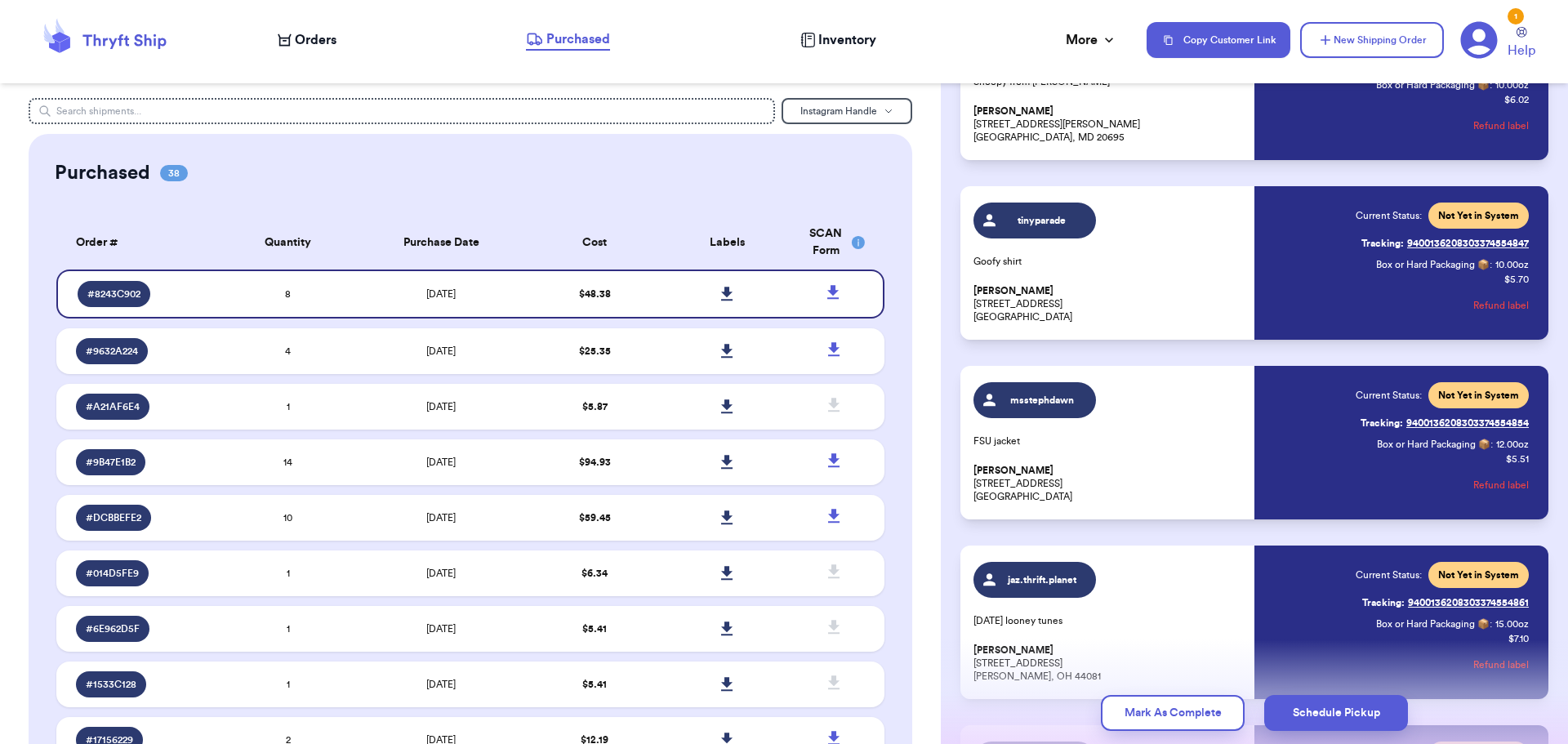
scroll to position [572, 0]
